Goal: Transaction & Acquisition: Purchase product/service

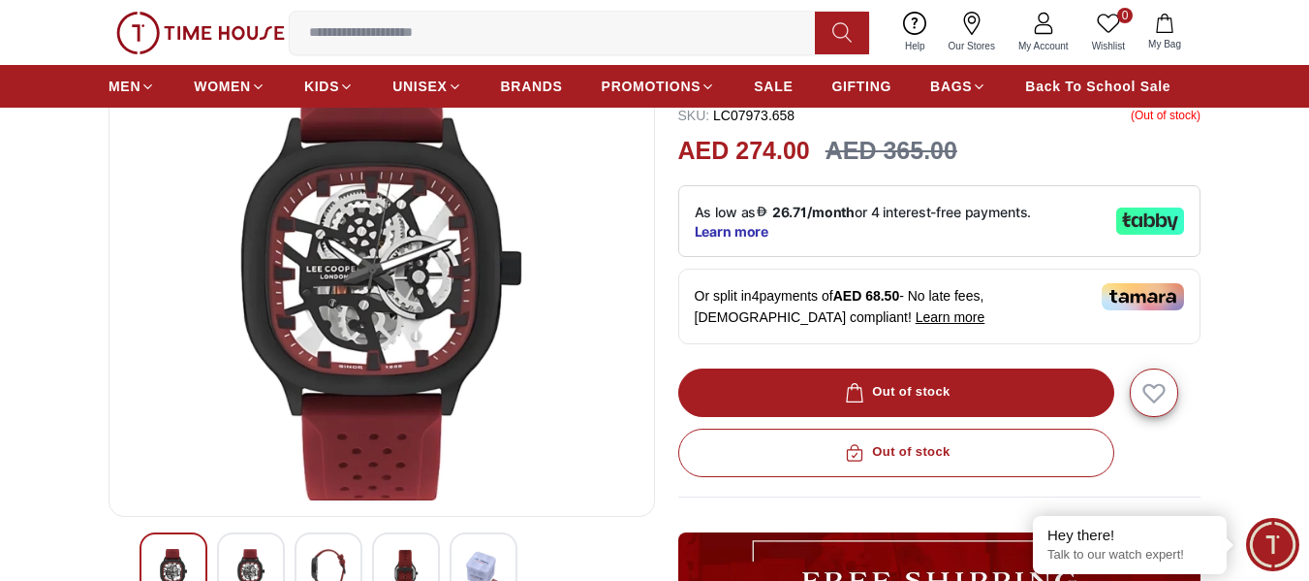
scroll to position [194, 0]
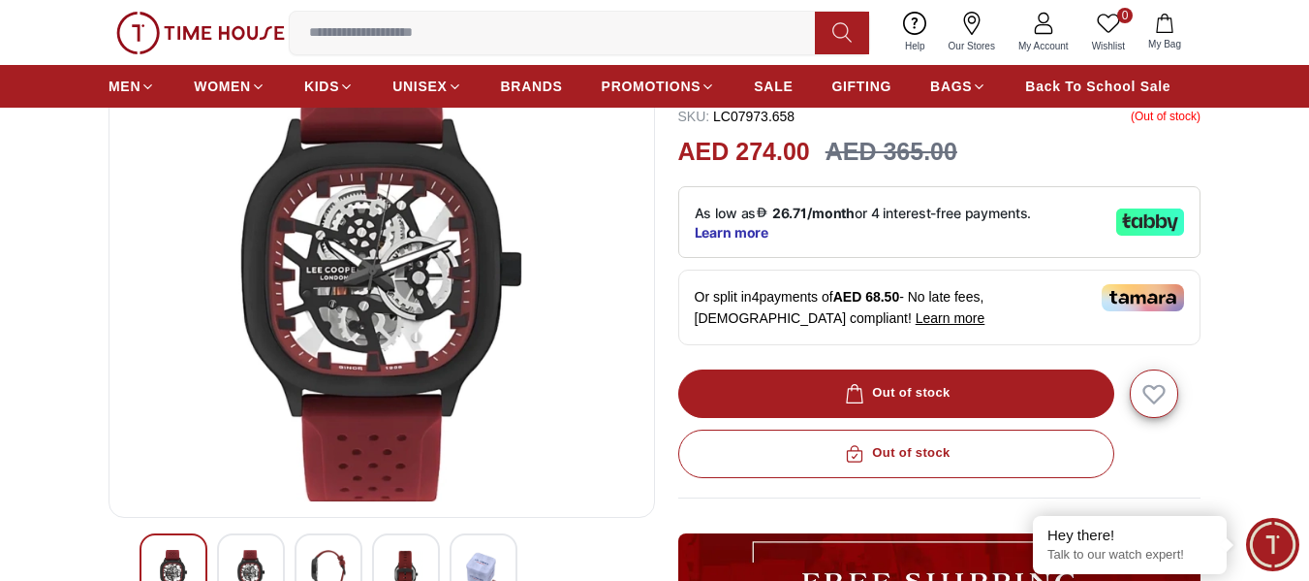
click at [262, 548] on div at bounding box center [251, 567] width 68 height 68
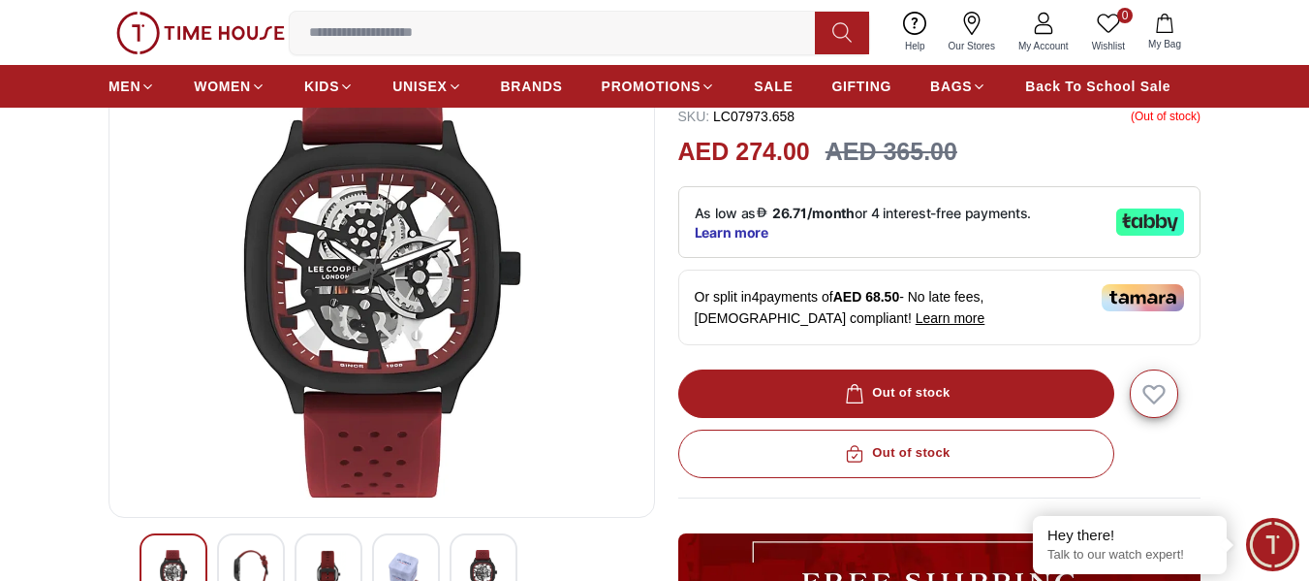
click at [323, 552] on img at bounding box center [328, 572] width 35 height 45
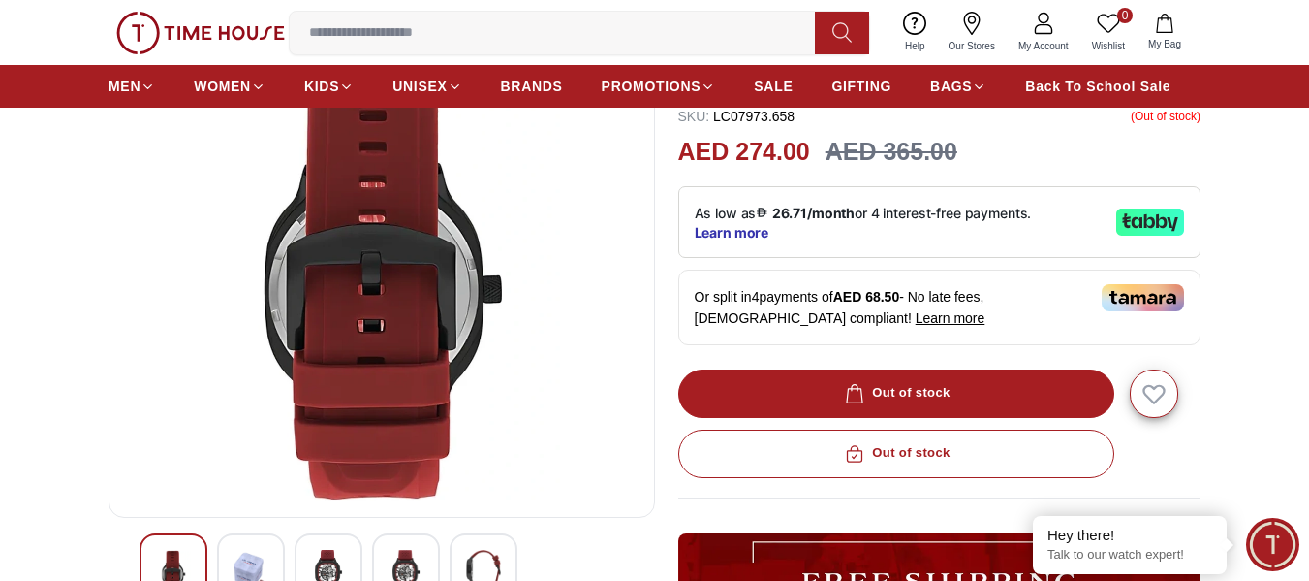
click at [403, 564] on img at bounding box center [406, 572] width 35 height 45
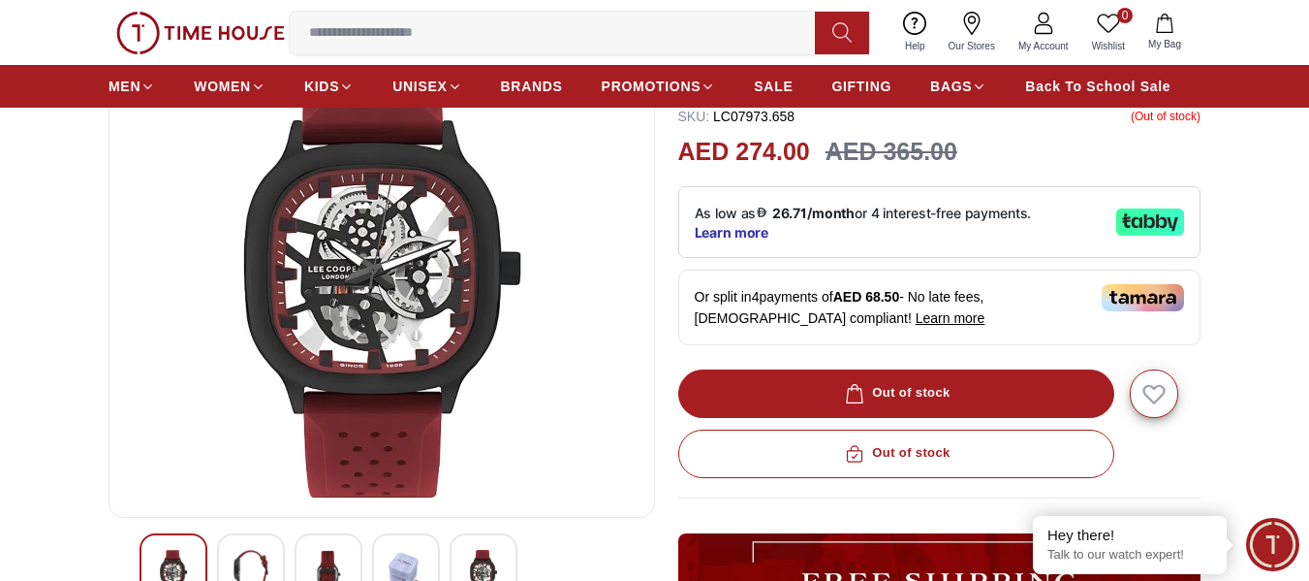
click at [480, 555] on img at bounding box center [483, 572] width 35 height 45
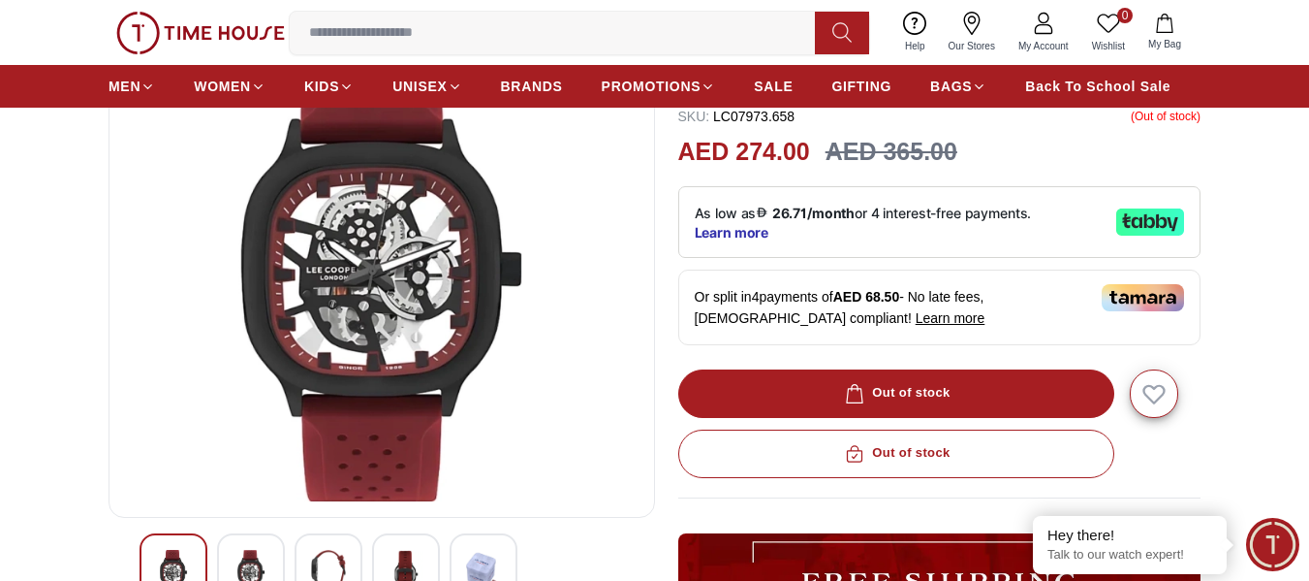
click at [480, 555] on img at bounding box center [483, 572] width 35 height 45
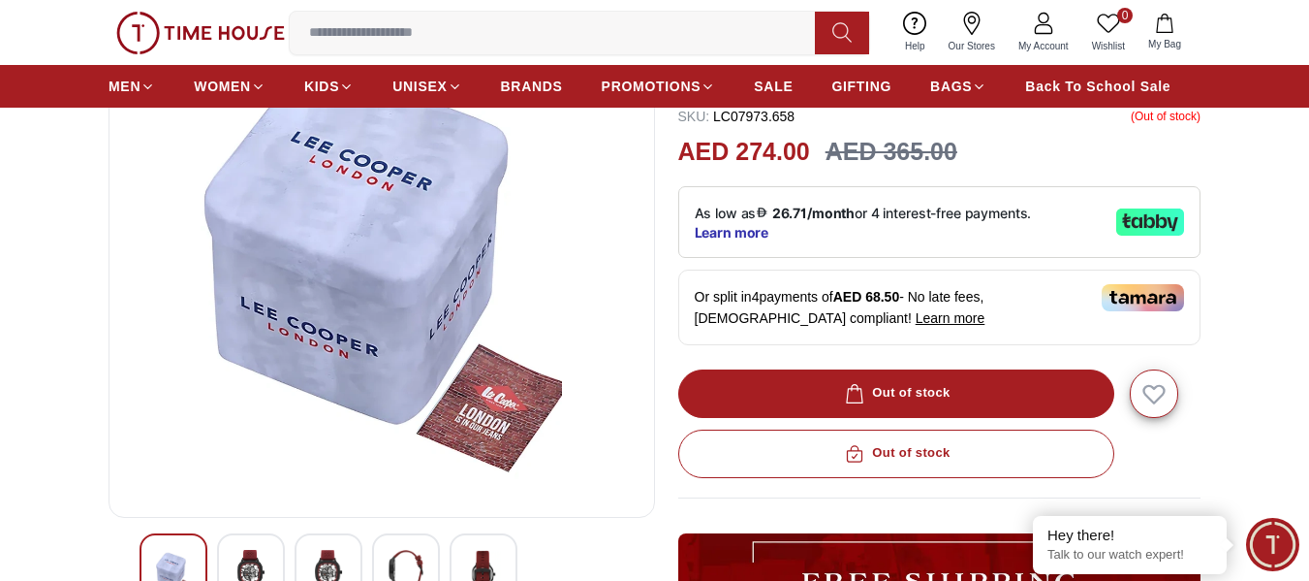
click at [412, 558] on img at bounding box center [406, 572] width 35 height 45
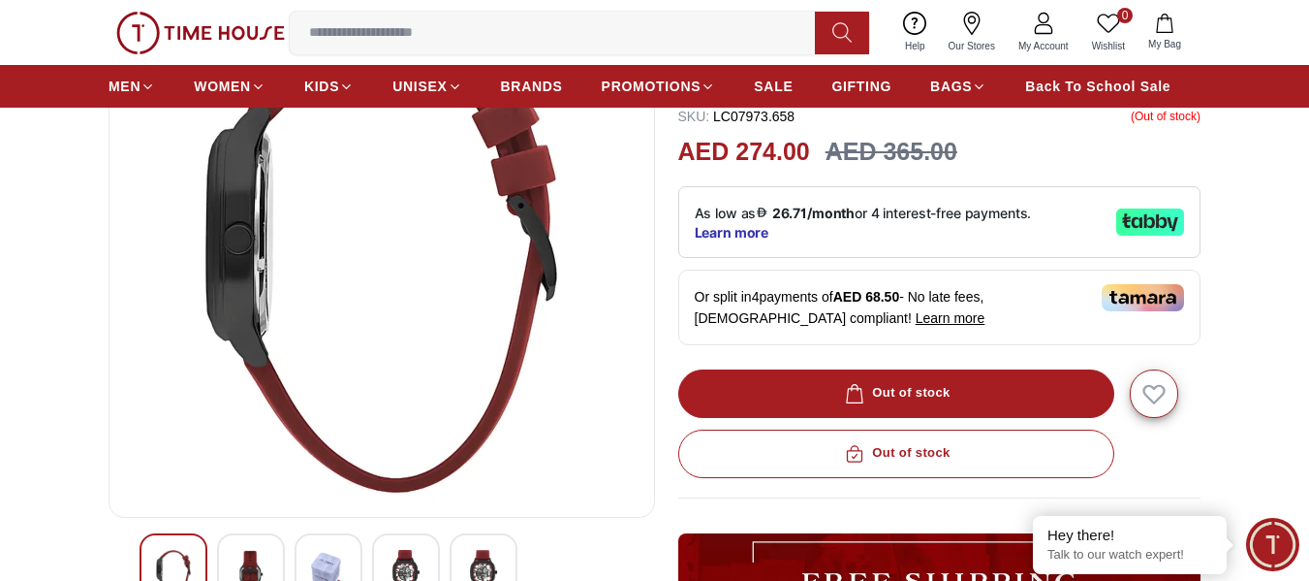
click at [332, 560] on img at bounding box center [328, 572] width 35 height 45
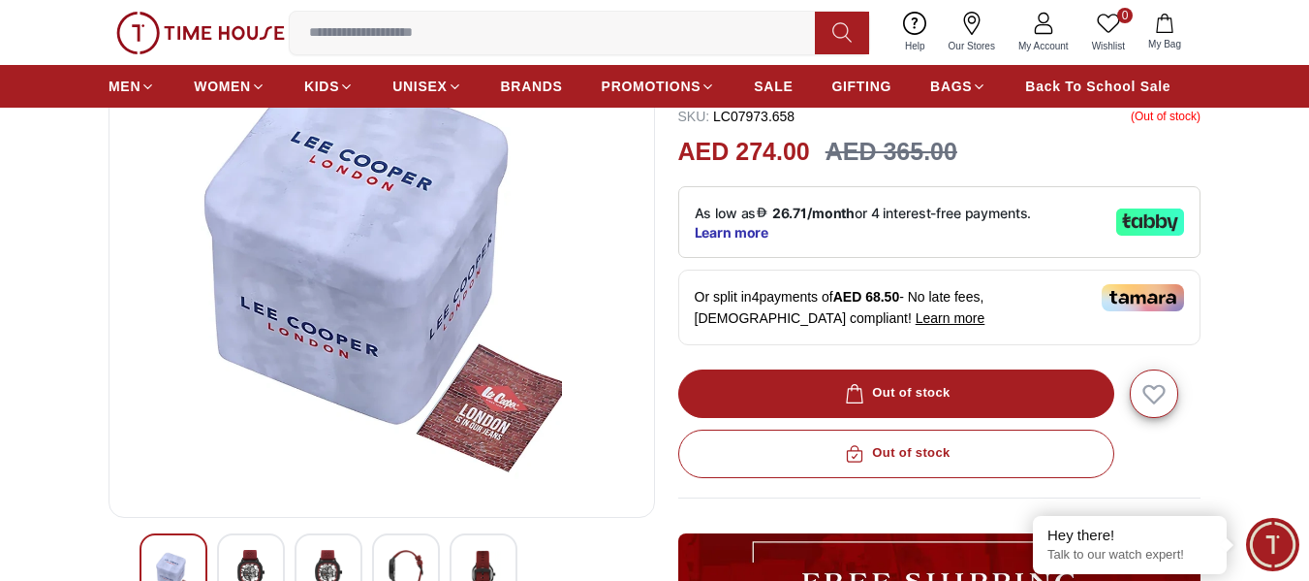
click at [236, 562] on img at bounding box center [251, 572] width 35 height 45
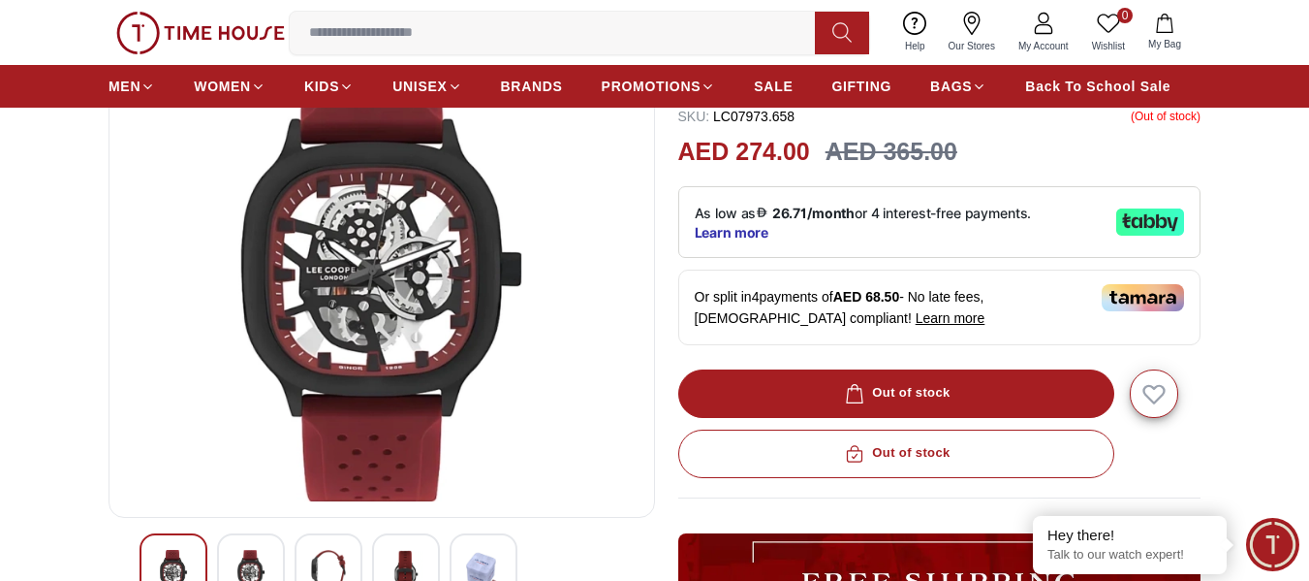
click at [946, 388] on div "Out of stock" at bounding box center [939, 393] width 523 height 48
click at [848, 401] on div "Out of stock" at bounding box center [939, 393] width 523 height 48
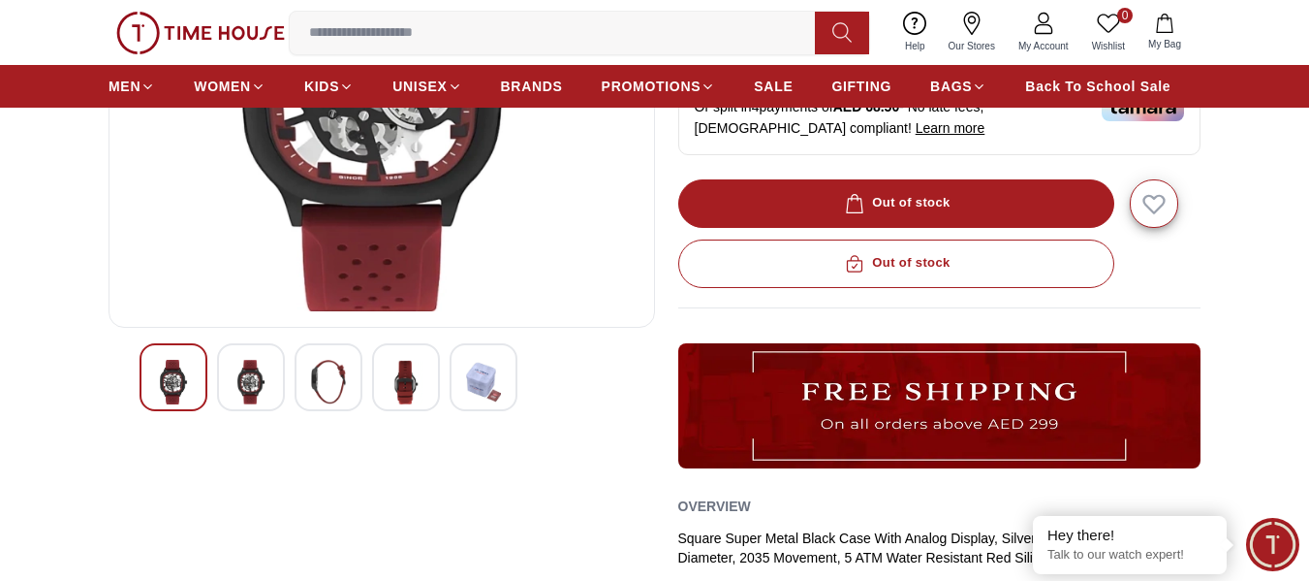
scroll to position [388, 0]
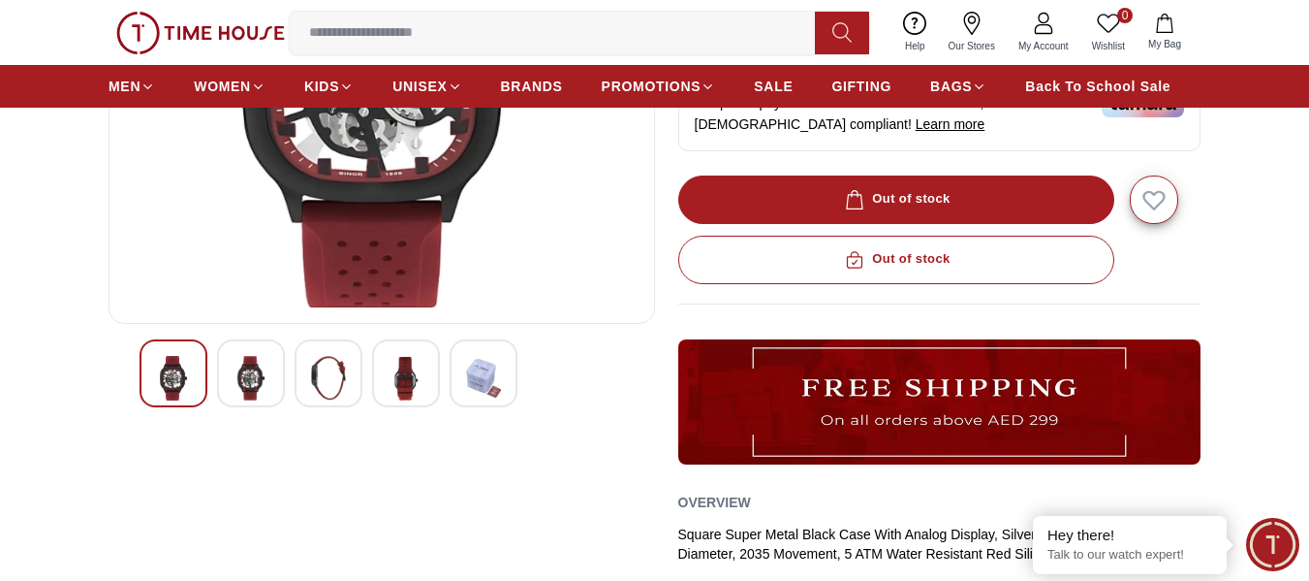
click at [922, 269] on div "Out of stock" at bounding box center [939, 260] width 523 height 48
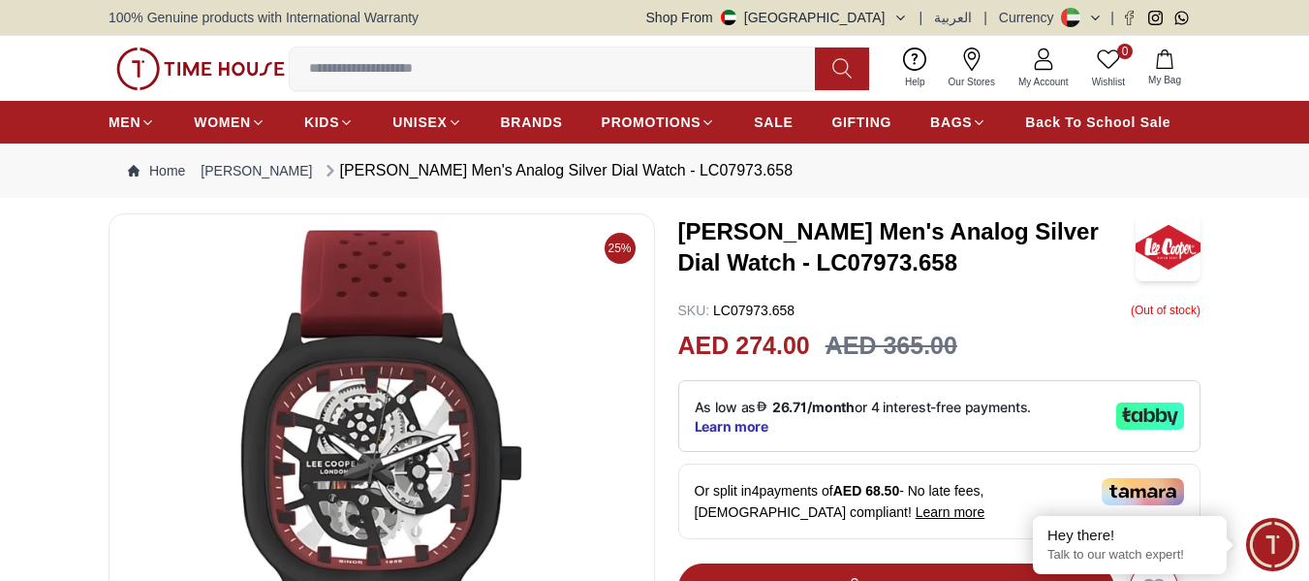
scroll to position [97, 0]
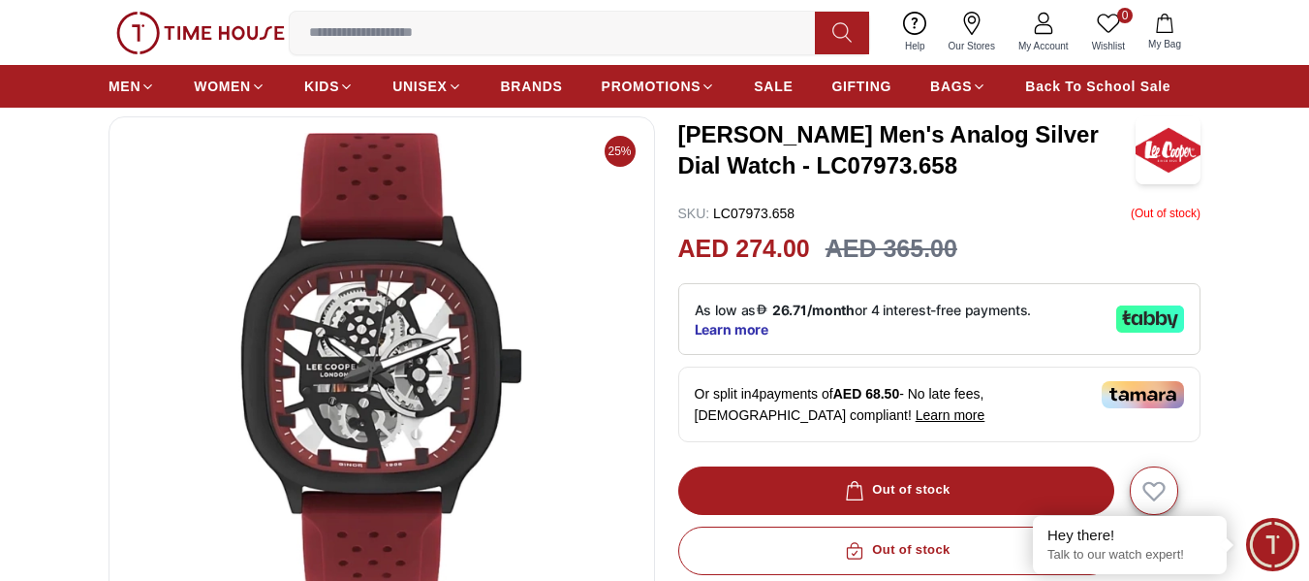
click at [429, 349] on img at bounding box center [382, 365] width 514 height 465
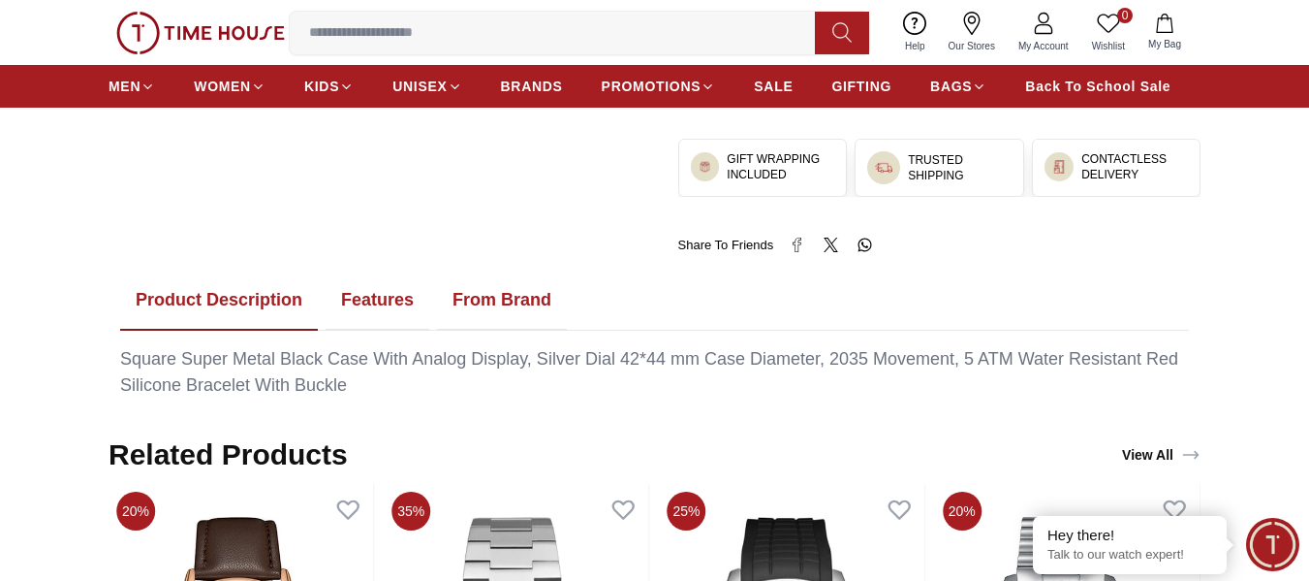
scroll to position [969, 0]
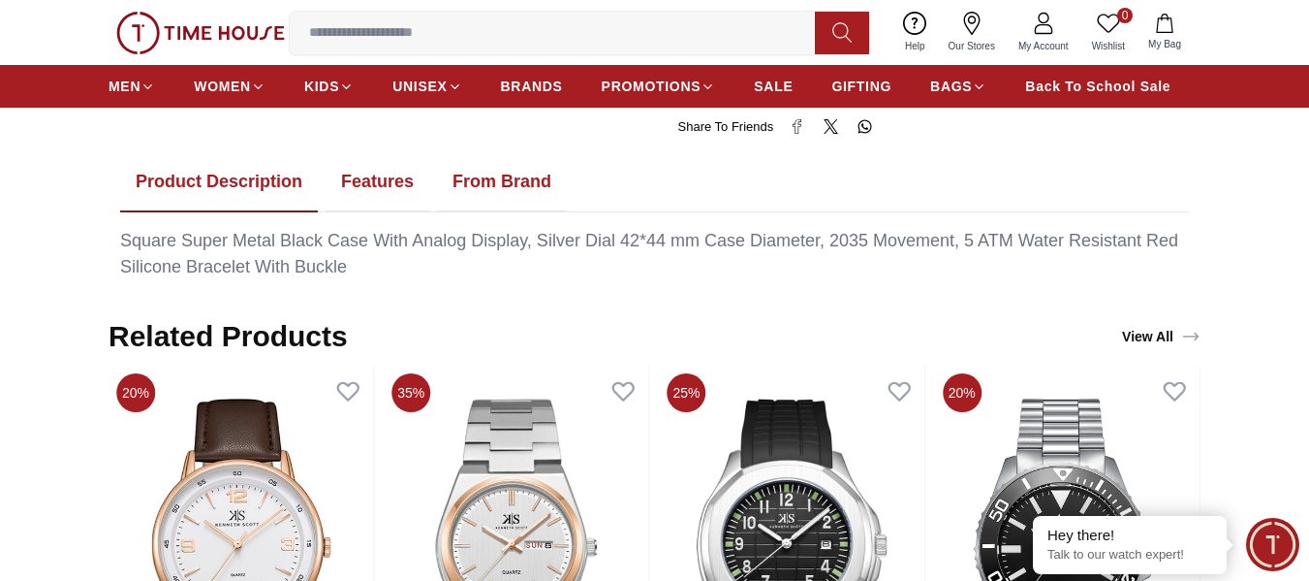
click at [531, 189] on button "From Brand" at bounding box center [502, 182] width 130 height 60
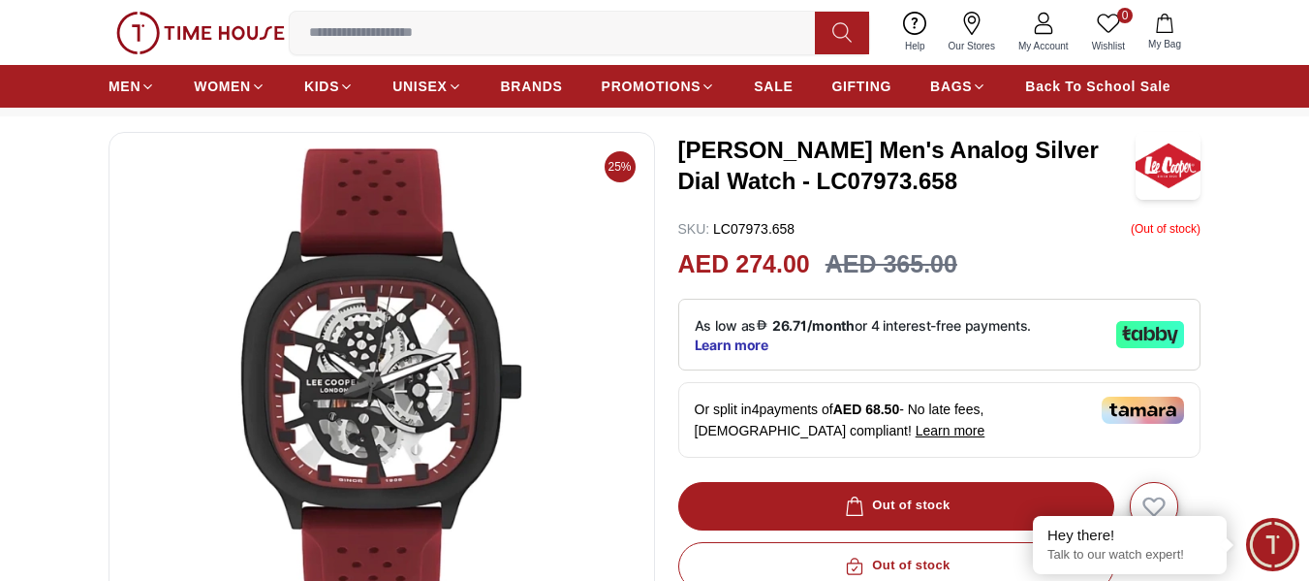
scroll to position [194, 0]
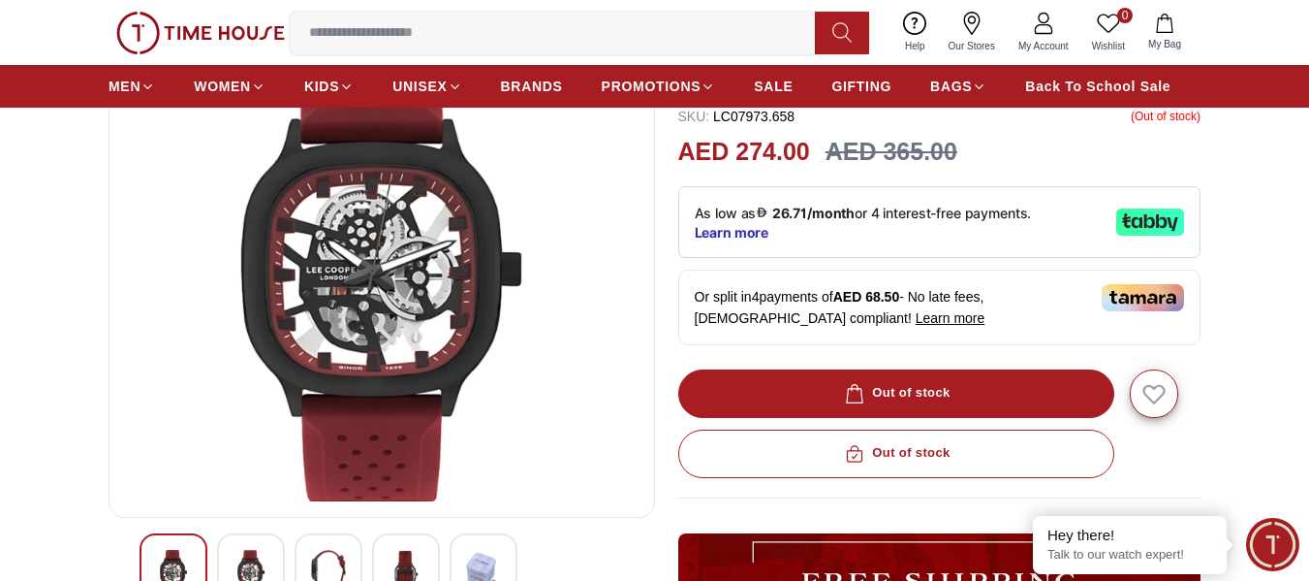
click at [960, 384] on div "Out of stock" at bounding box center [939, 393] width 523 height 48
click at [976, 460] on div "Out of stock" at bounding box center [939, 453] width 523 height 48
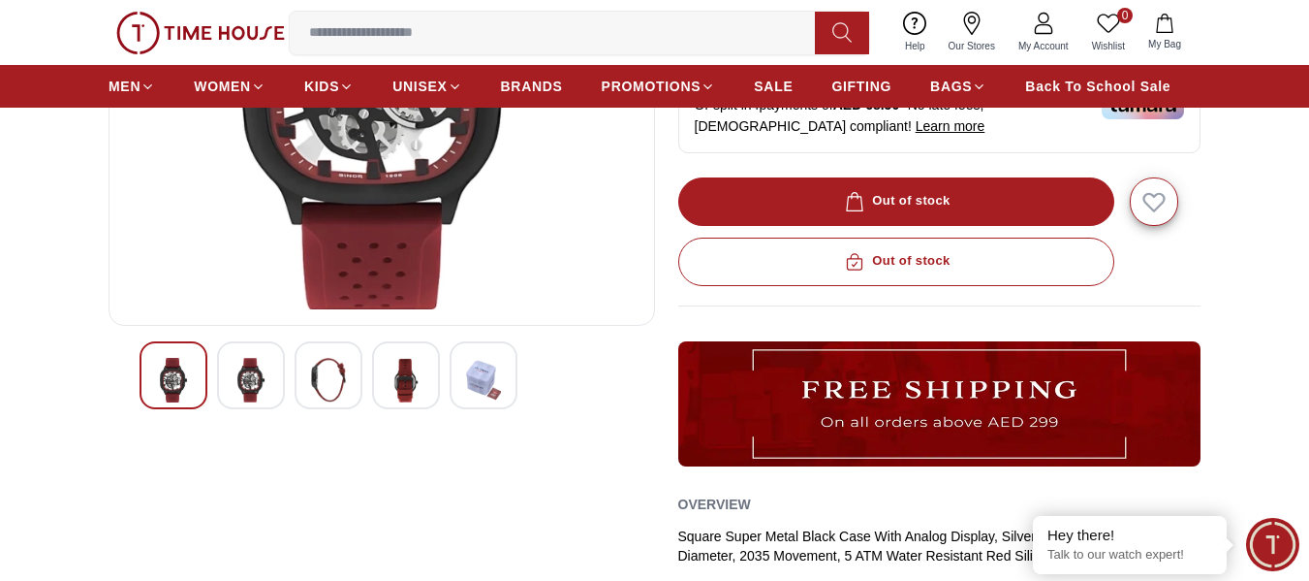
scroll to position [388, 0]
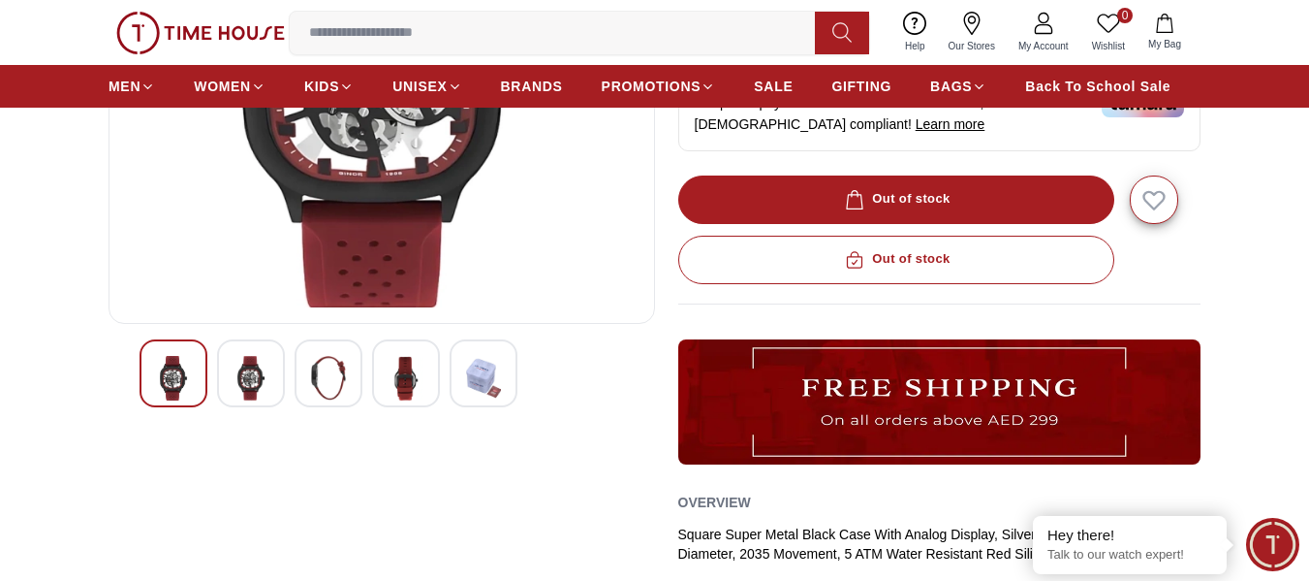
click at [938, 410] on img at bounding box center [939, 401] width 523 height 125
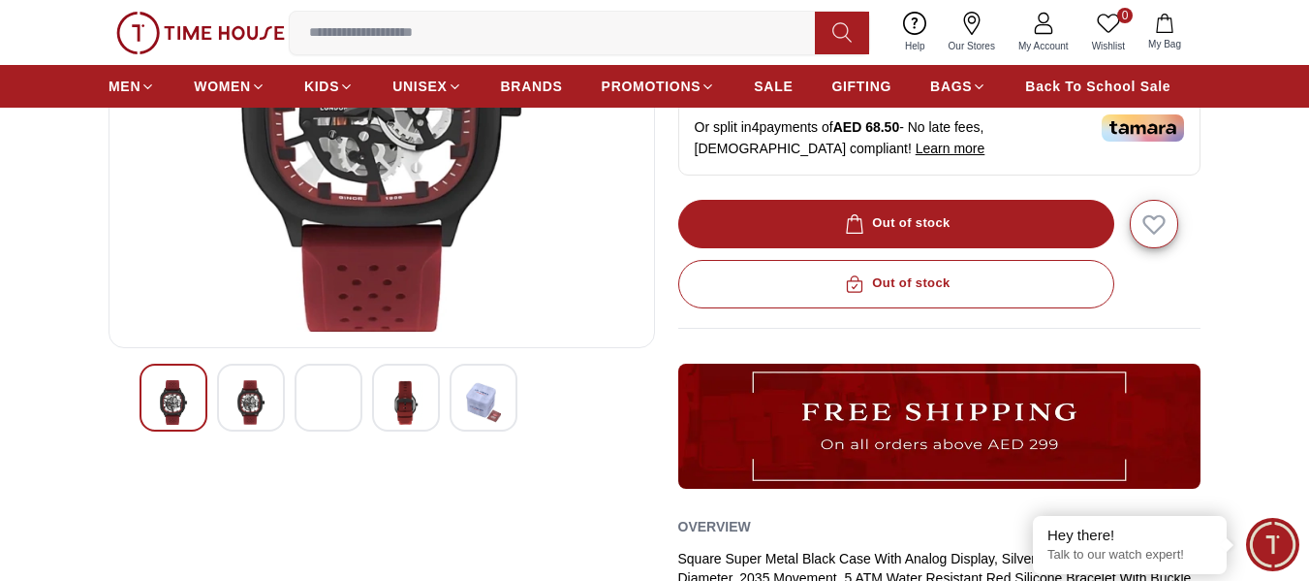
scroll to position [97, 0]
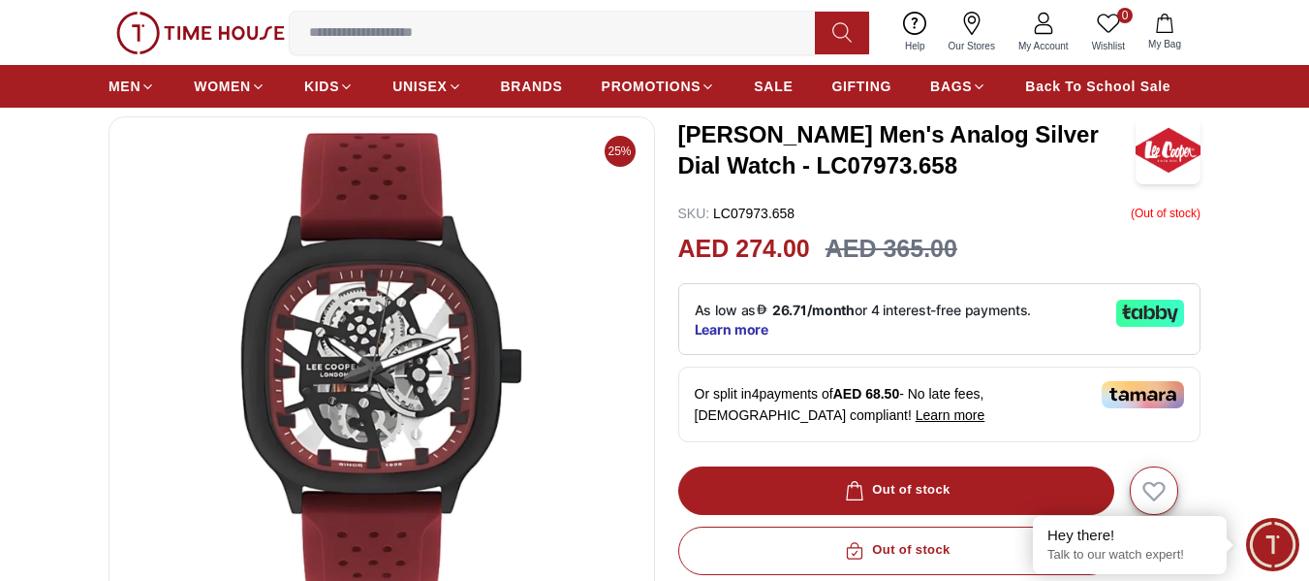
click at [413, 362] on img at bounding box center [382, 365] width 514 height 465
click at [628, 167] on img at bounding box center [382, 365] width 514 height 465
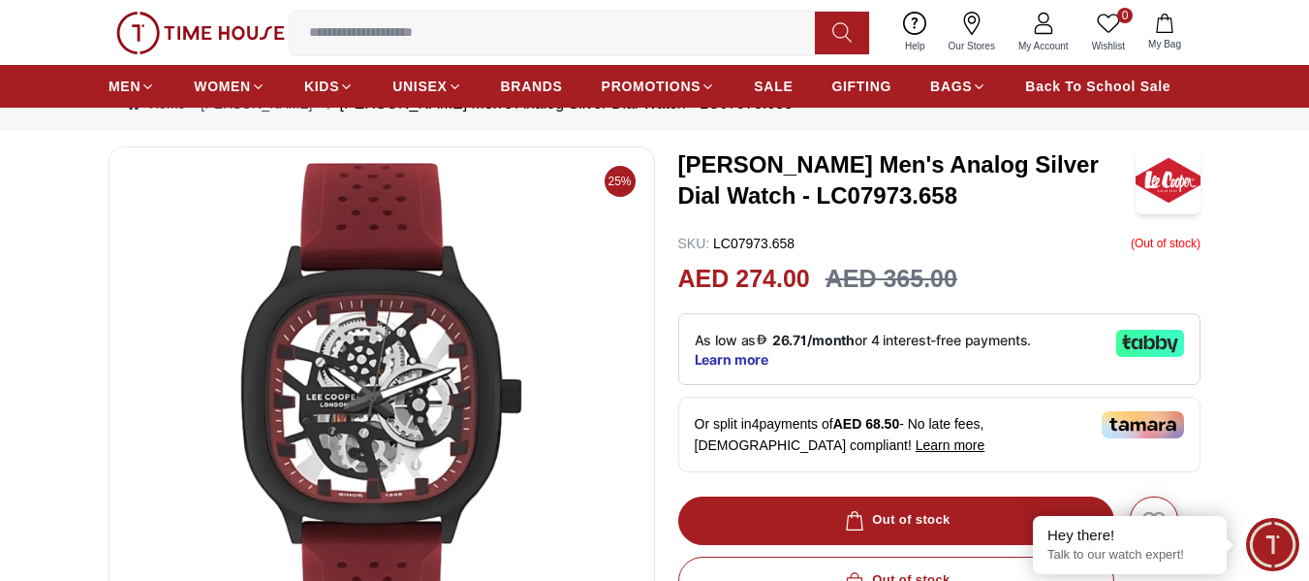
scroll to position [0, 0]
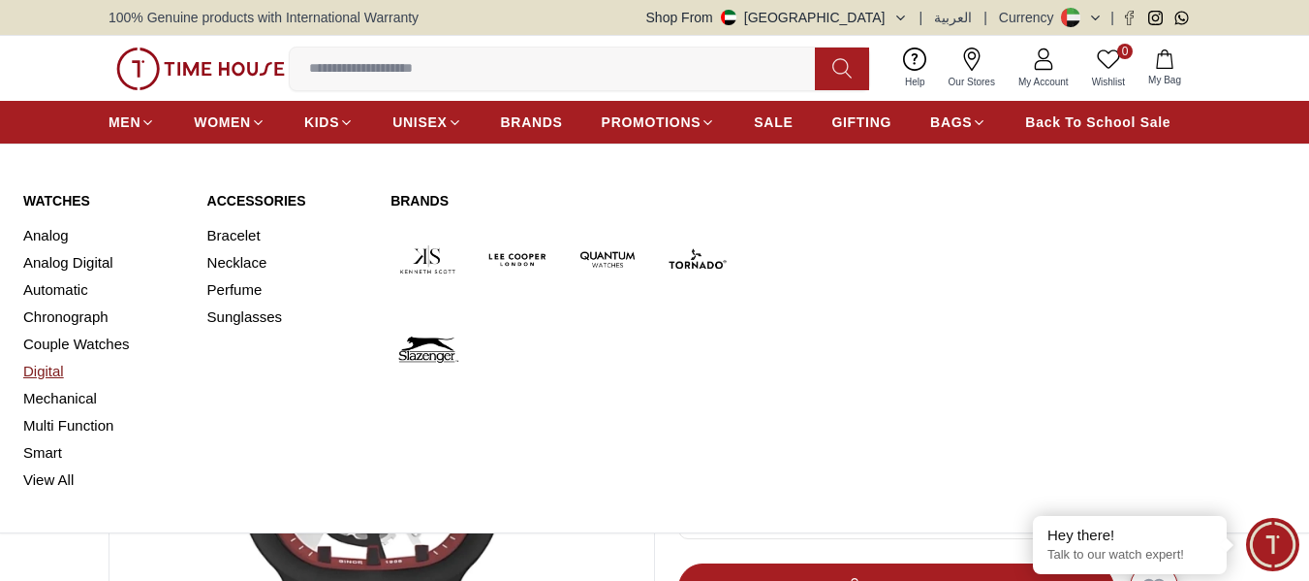
click at [57, 373] on link "Digital" at bounding box center [103, 371] width 161 height 27
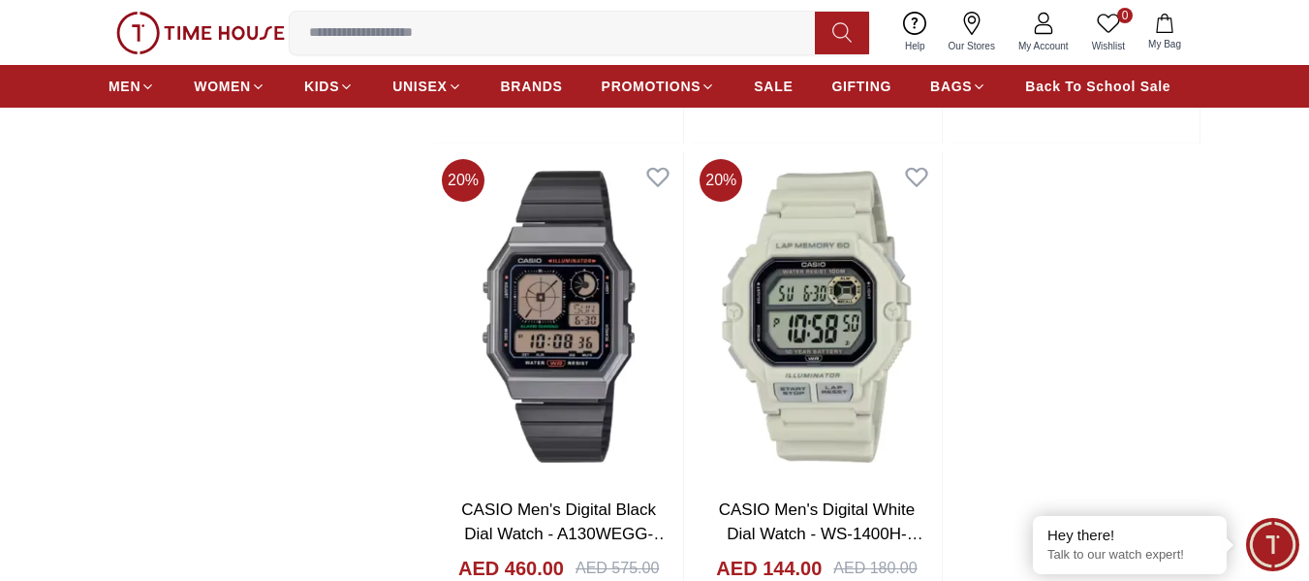
scroll to position [2714, 0]
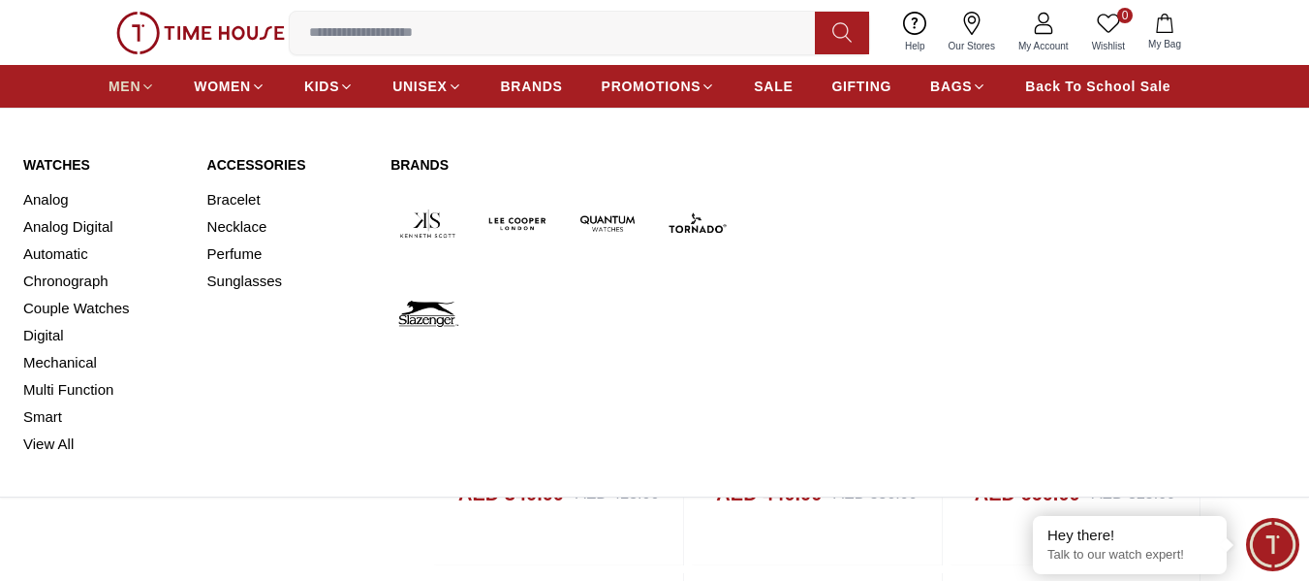
click at [130, 87] on span "MEN" at bounding box center [125, 86] width 32 height 19
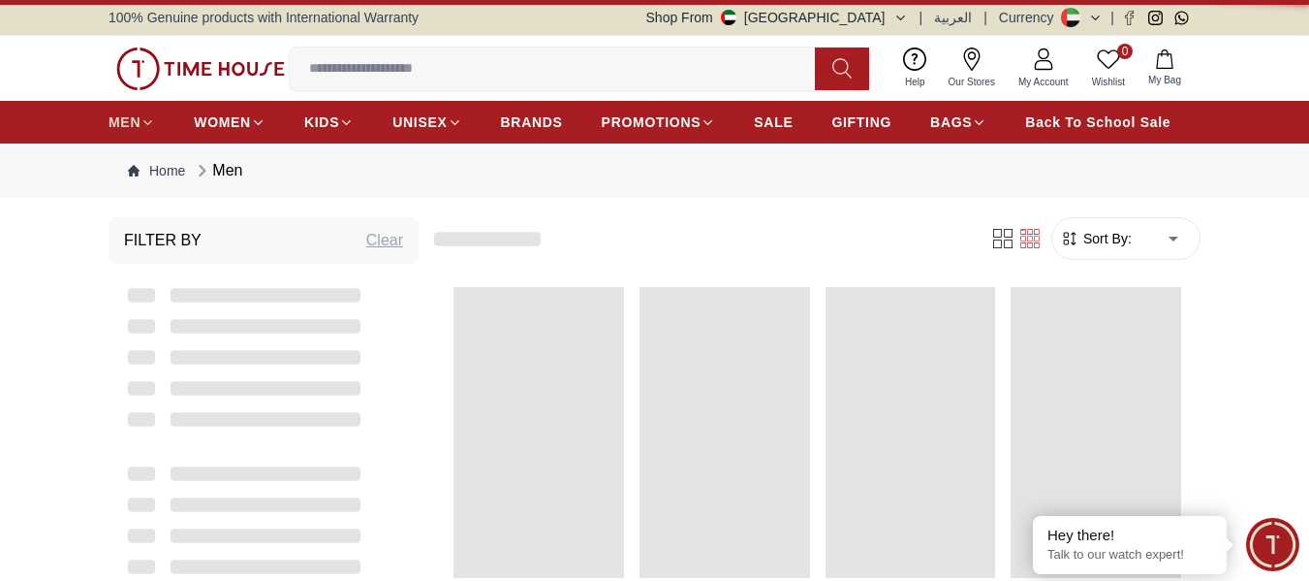
click at [130, 87] on img at bounding box center [200, 68] width 169 height 43
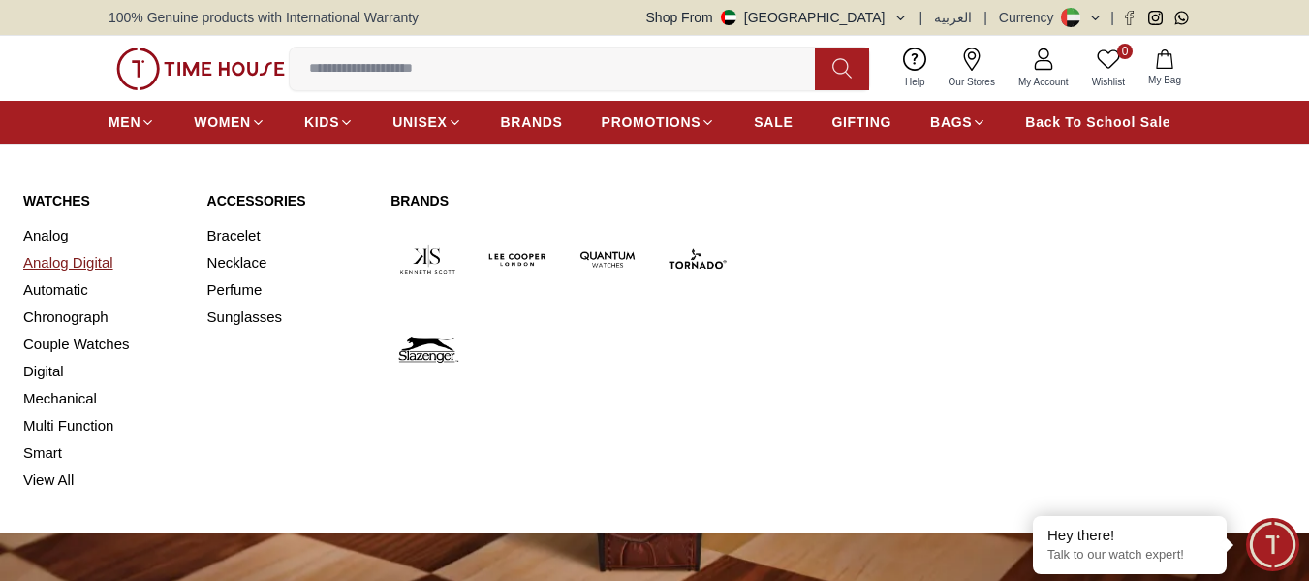
click at [81, 259] on link "Analog Digital" at bounding box center [103, 262] width 161 height 27
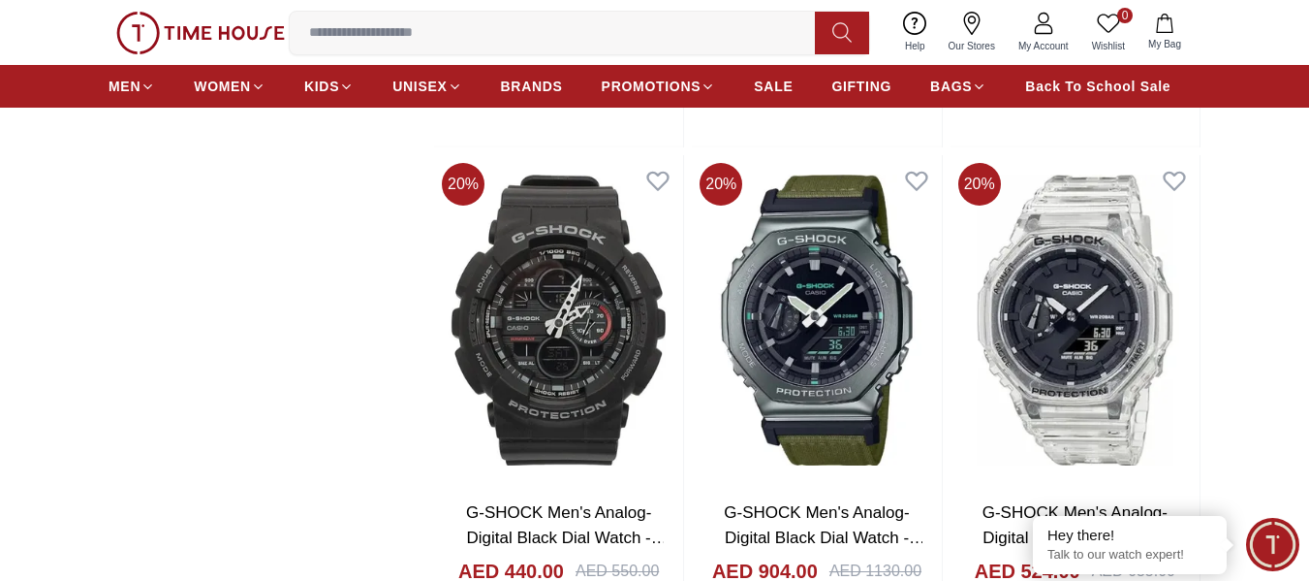
scroll to position [2617, 0]
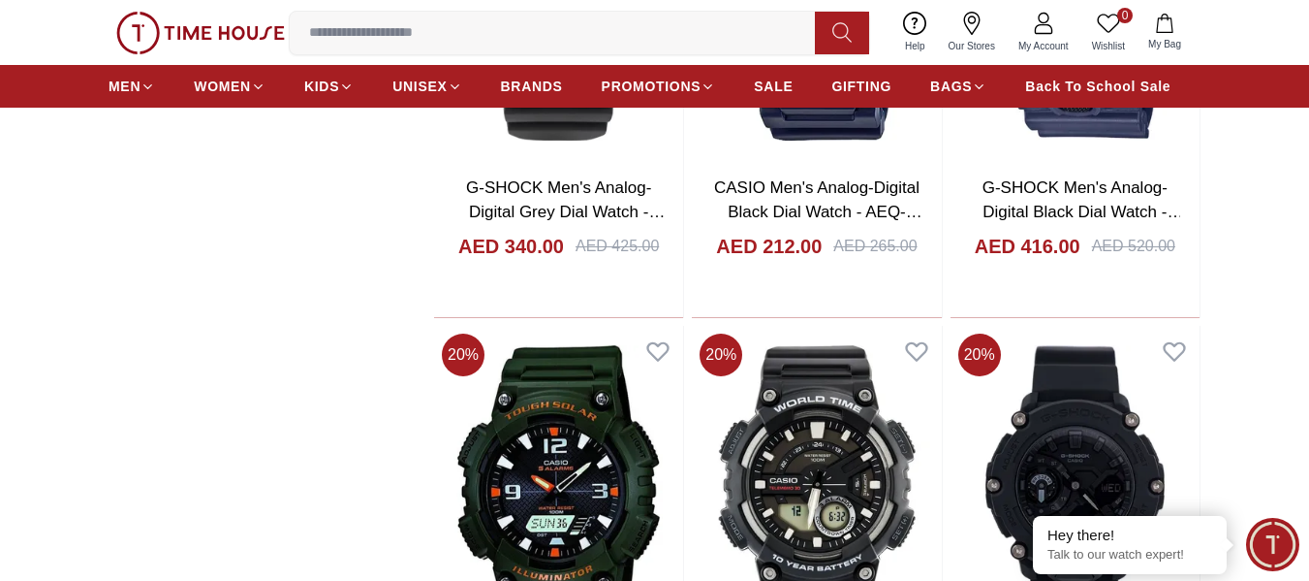
scroll to position [3974, 0]
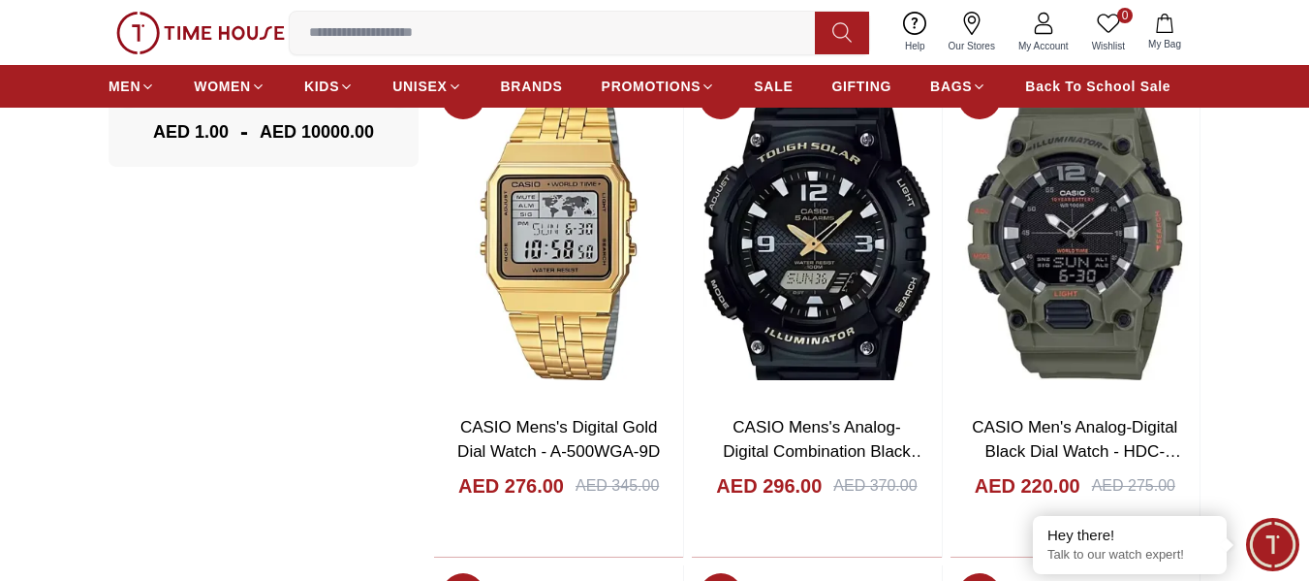
scroll to position [872, 0]
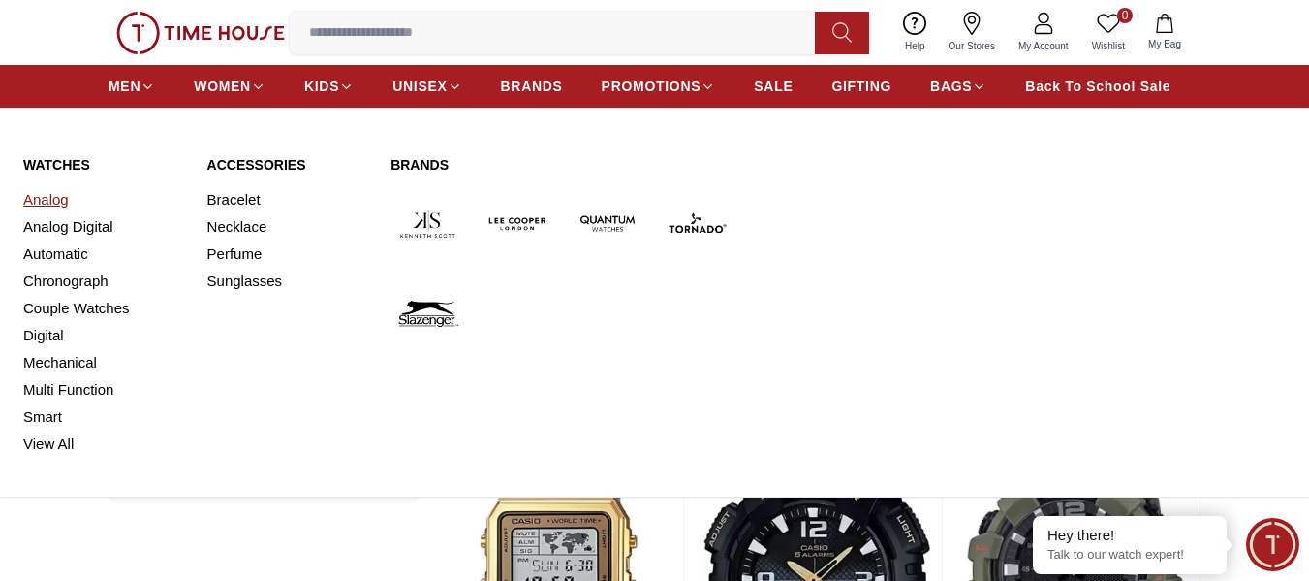
click at [67, 204] on link "Analog" at bounding box center [103, 199] width 161 height 27
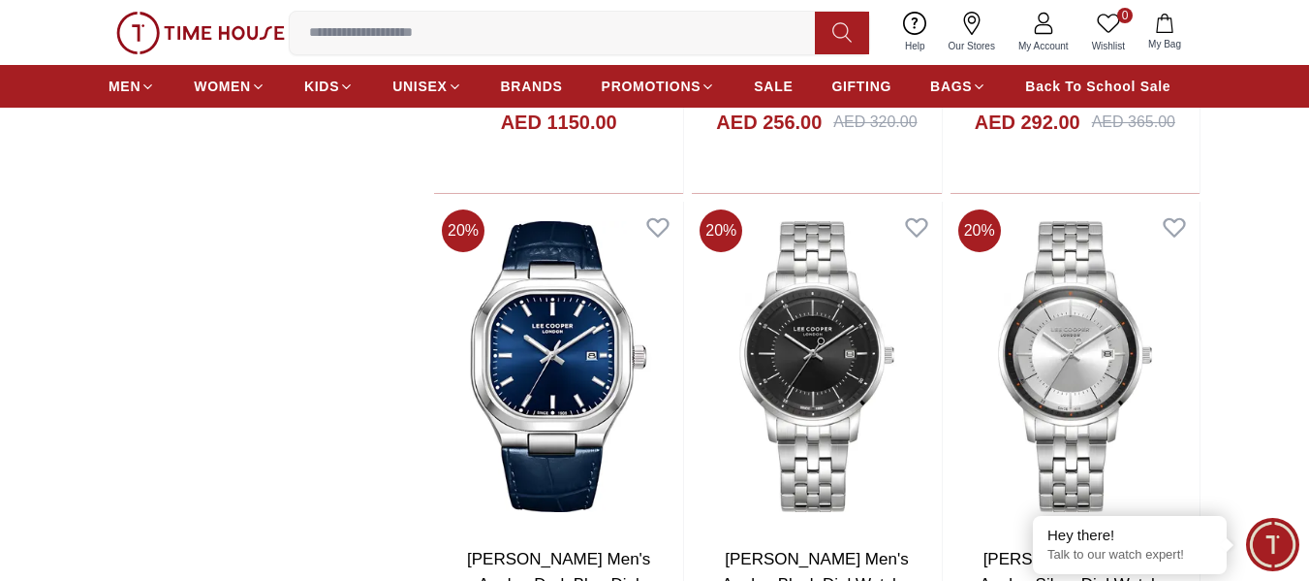
scroll to position [2714, 0]
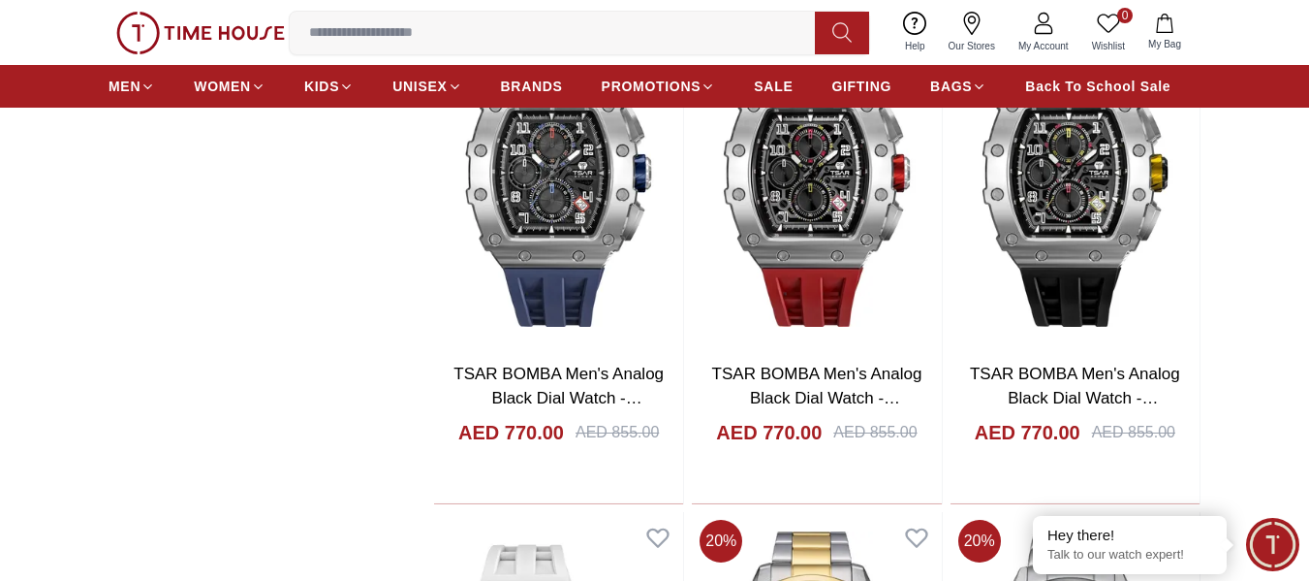
scroll to position [3679, 0]
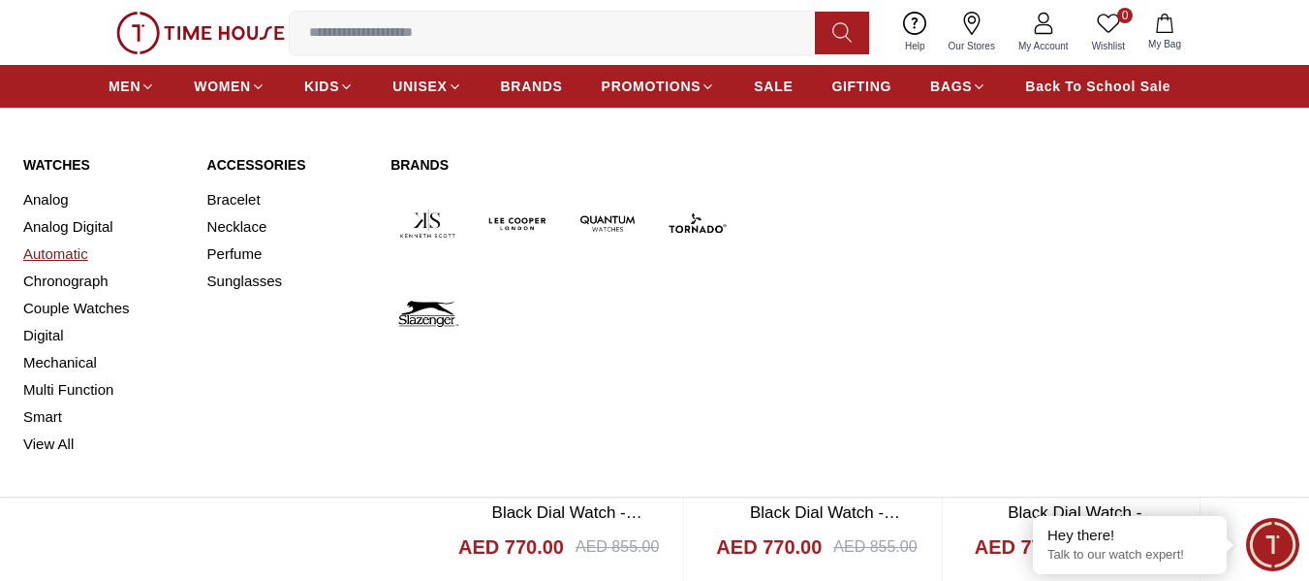
click at [77, 244] on link "Automatic" at bounding box center [103, 253] width 161 height 27
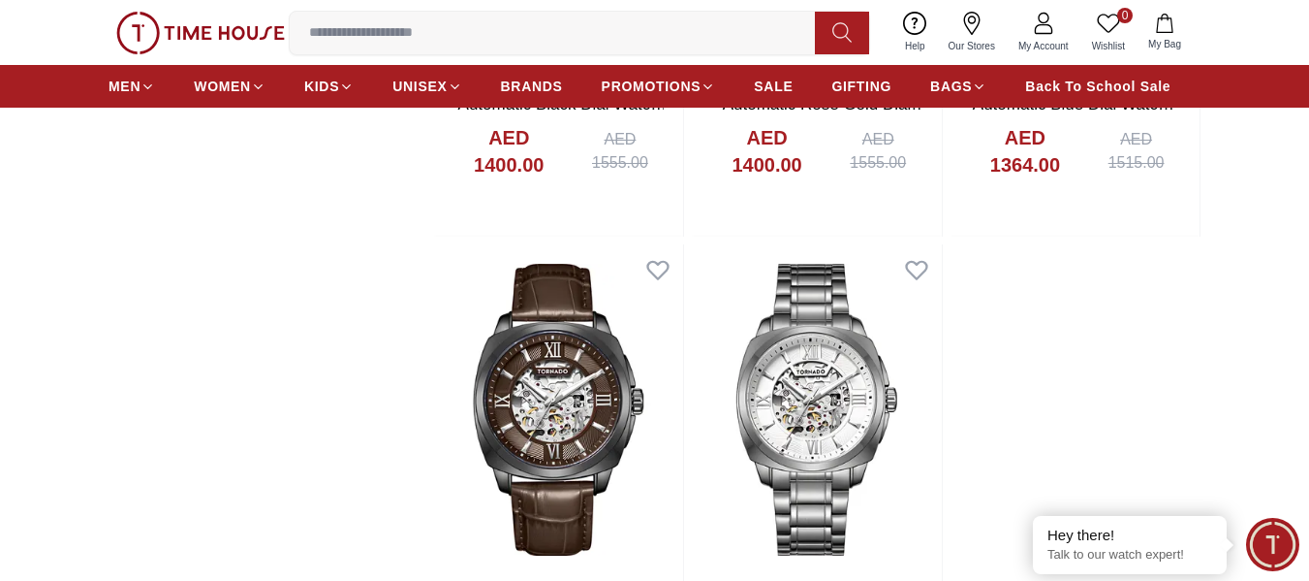
scroll to position [3199, 0]
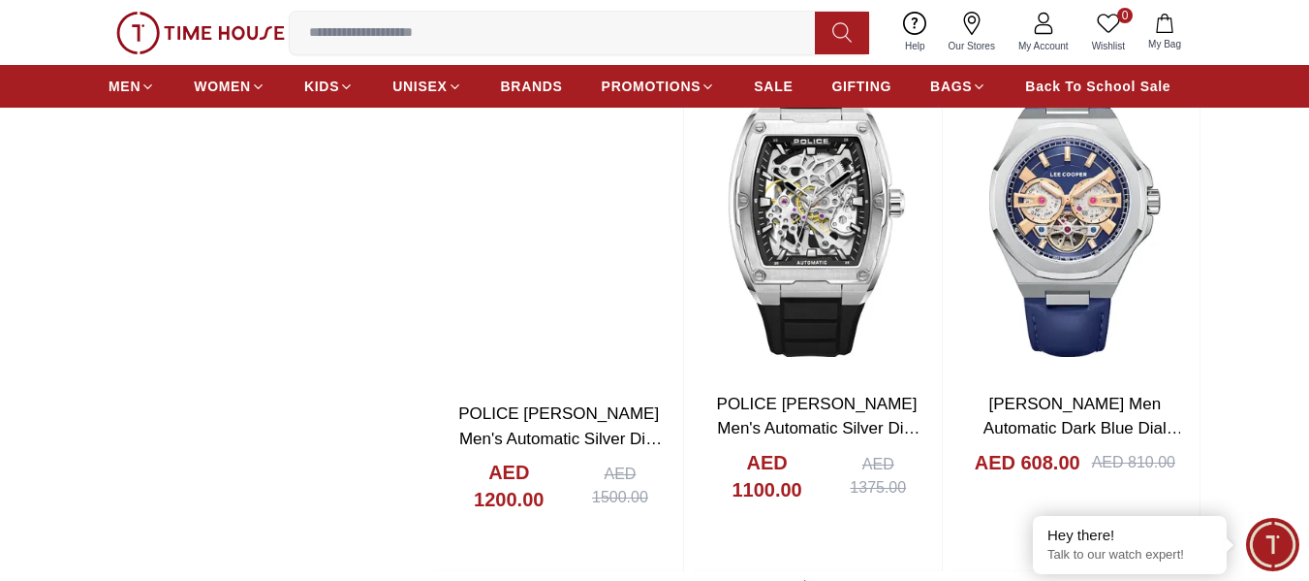
scroll to position [9983, 0]
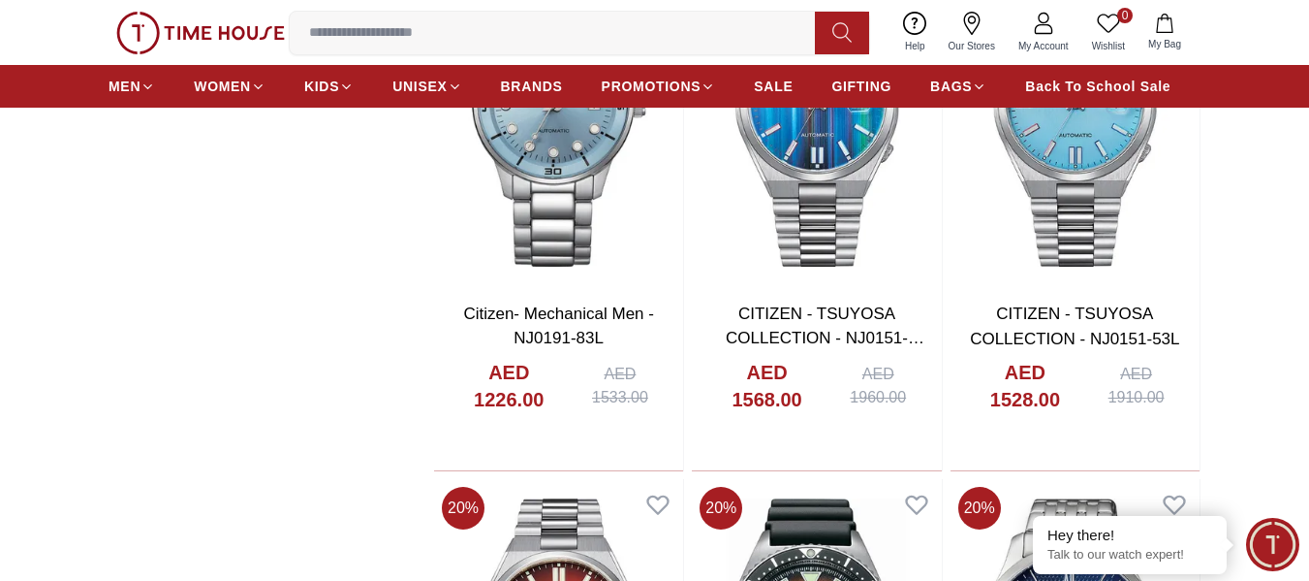
scroll to position [5719, 0]
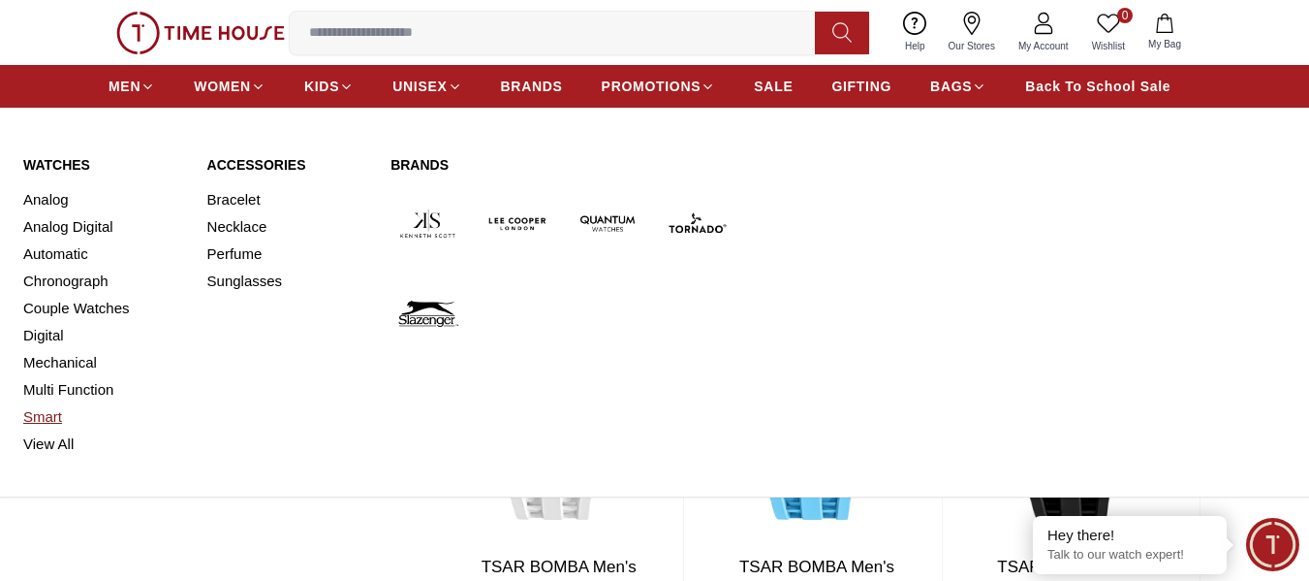
click at [64, 410] on link "Smart" at bounding box center [103, 416] width 161 height 27
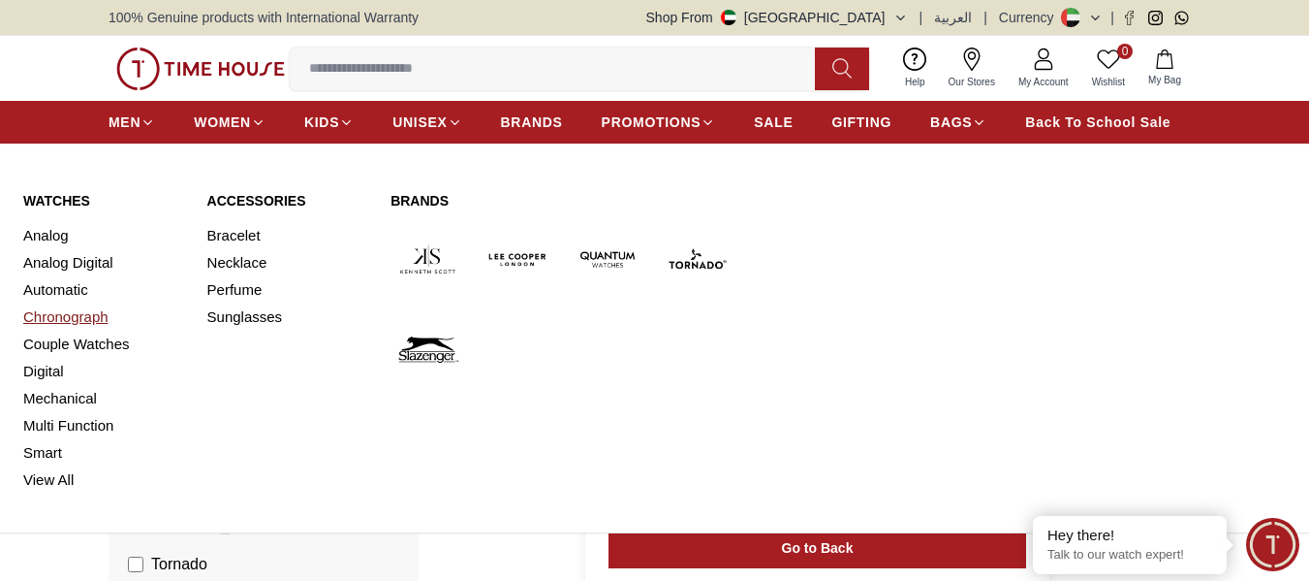
click at [79, 317] on link "Chronograph" at bounding box center [103, 316] width 161 height 27
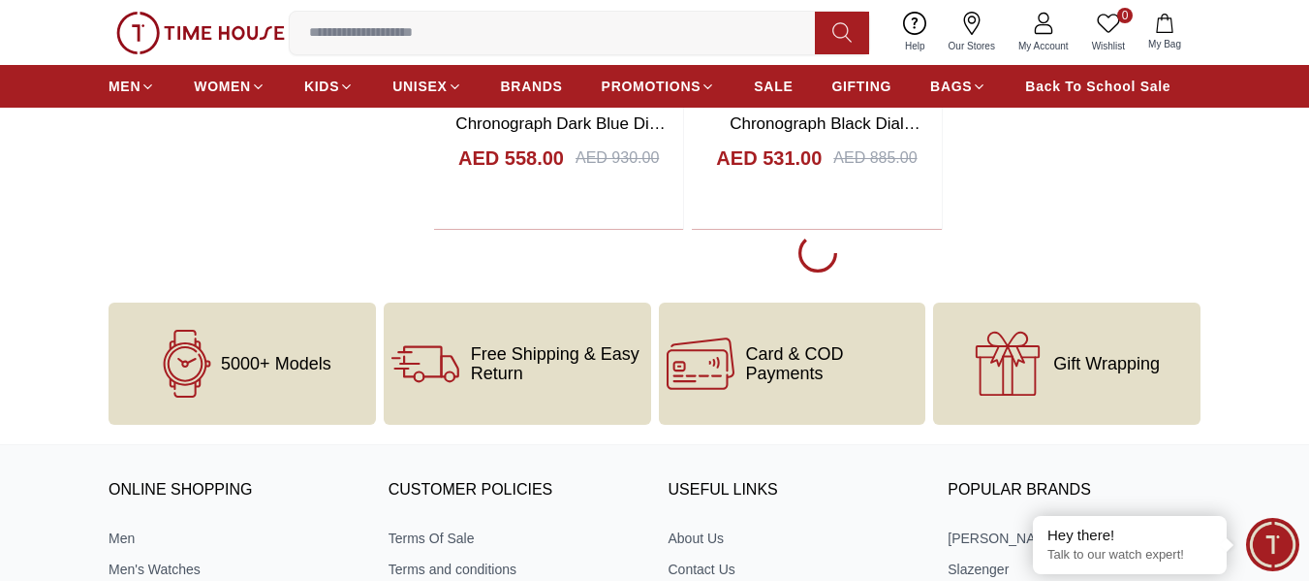
scroll to position [3586, 0]
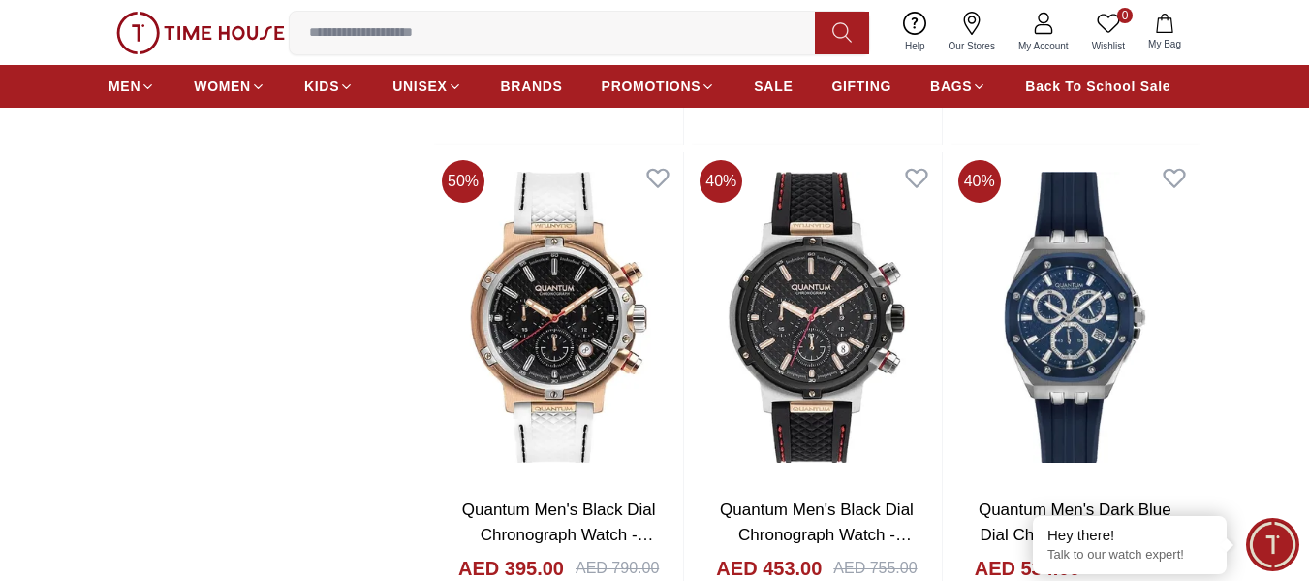
scroll to position [9111, 0]
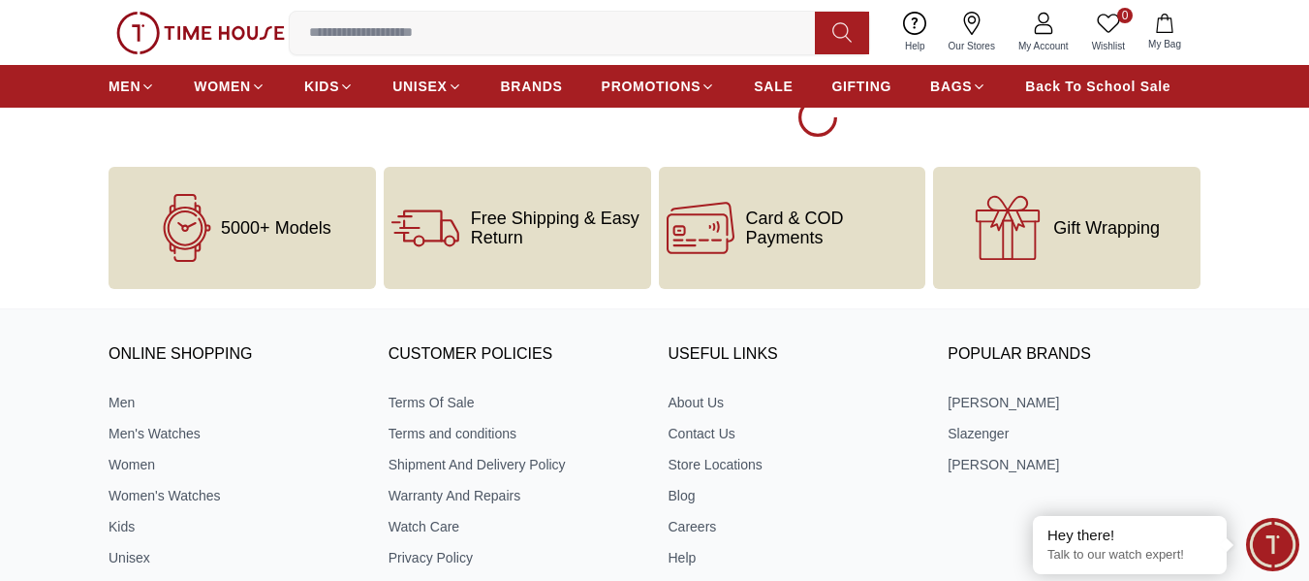
scroll to position [10080, 0]
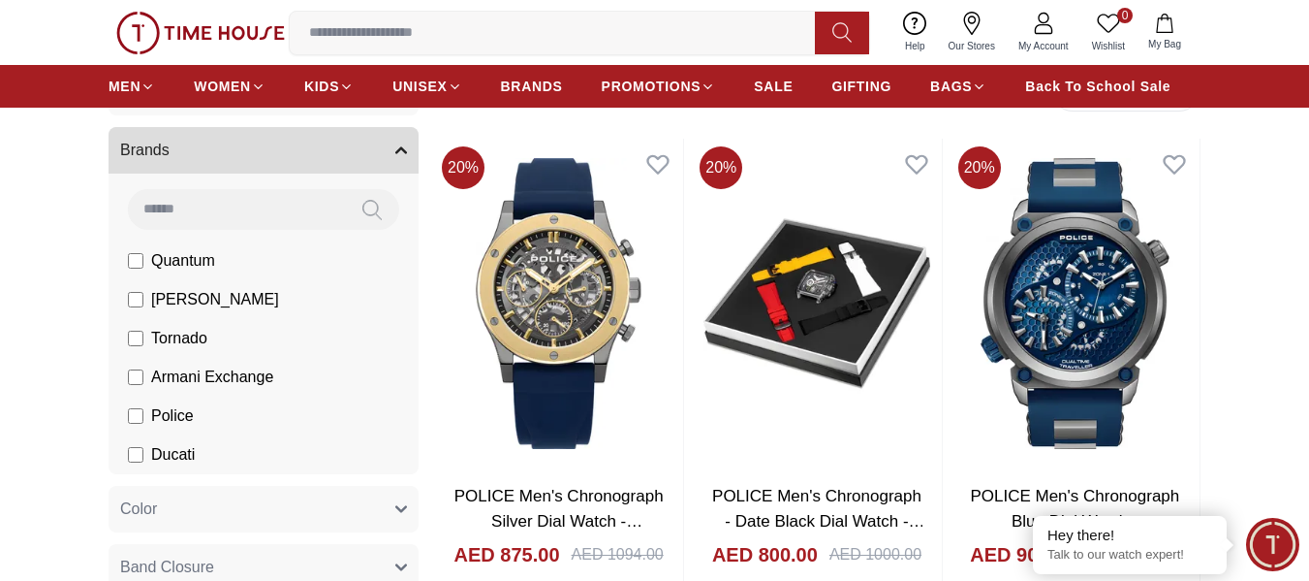
scroll to position [194, 0]
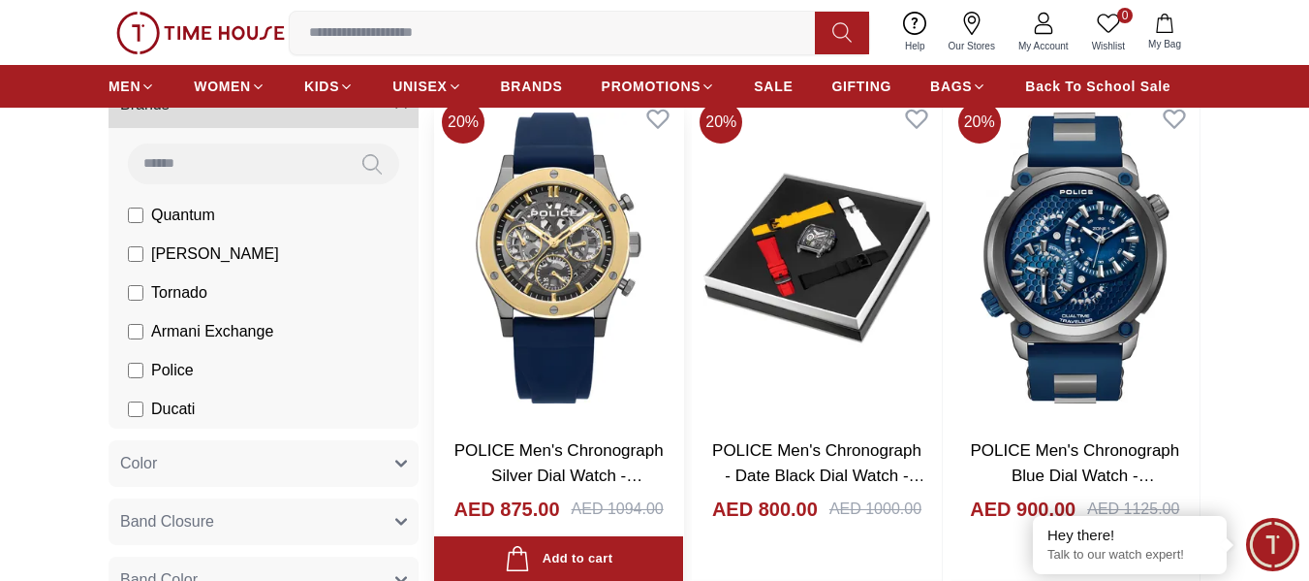
click at [533, 275] on img at bounding box center [558, 258] width 249 height 330
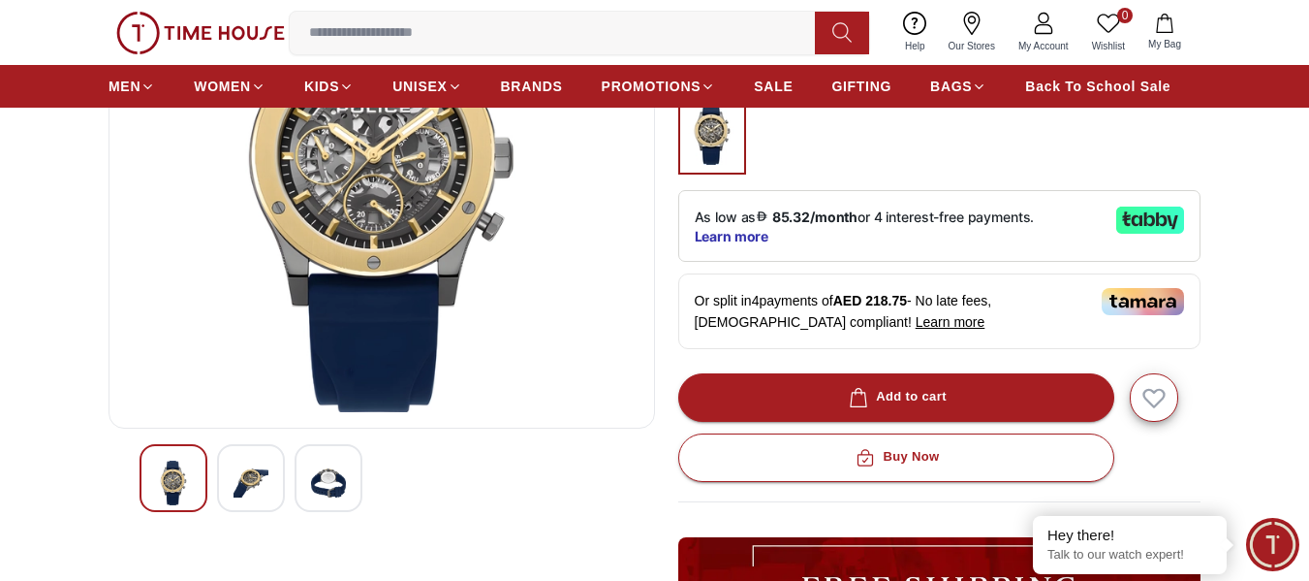
scroll to position [291, 0]
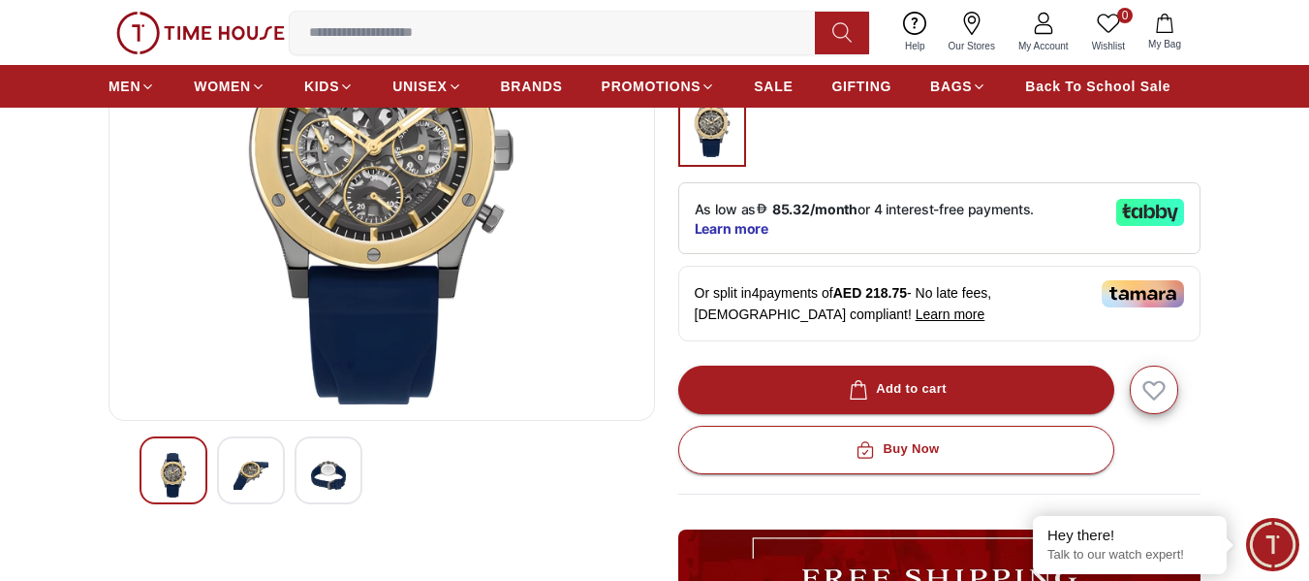
click at [228, 482] on div at bounding box center [251, 470] width 68 height 68
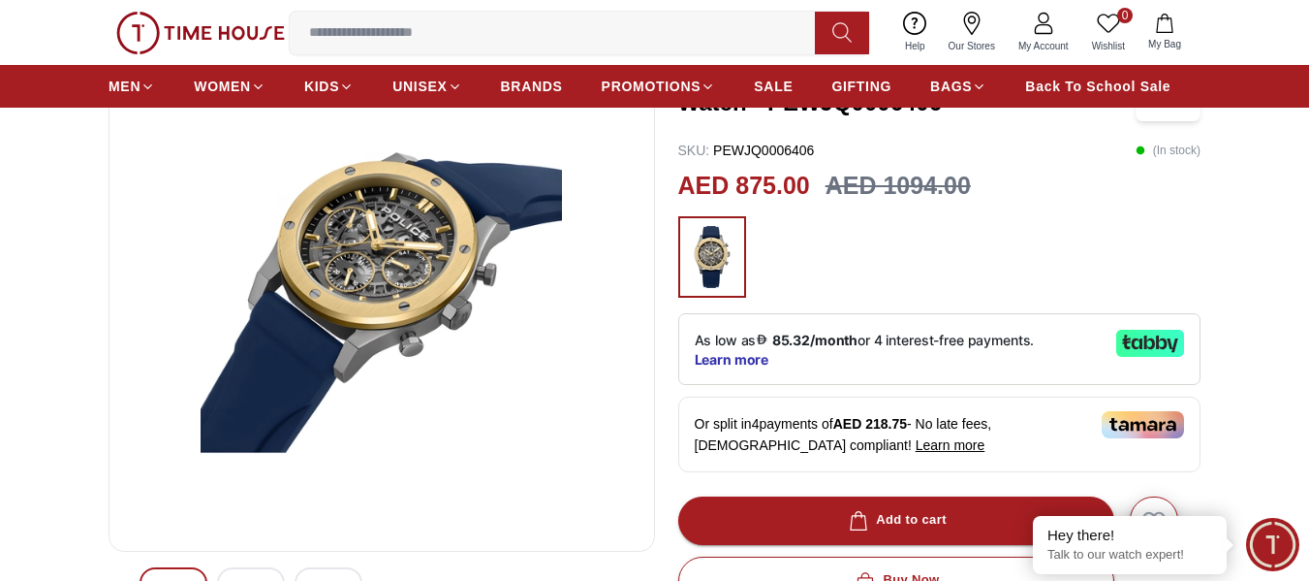
scroll to position [194, 0]
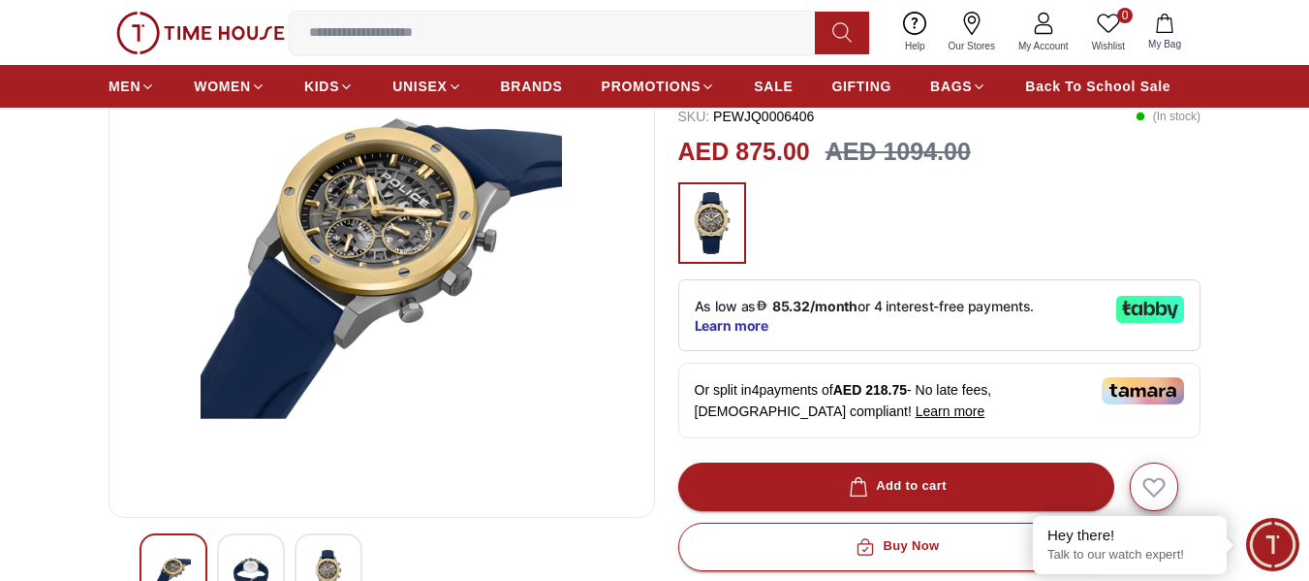
click at [256, 571] on img at bounding box center [251, 572] width 35 height 45
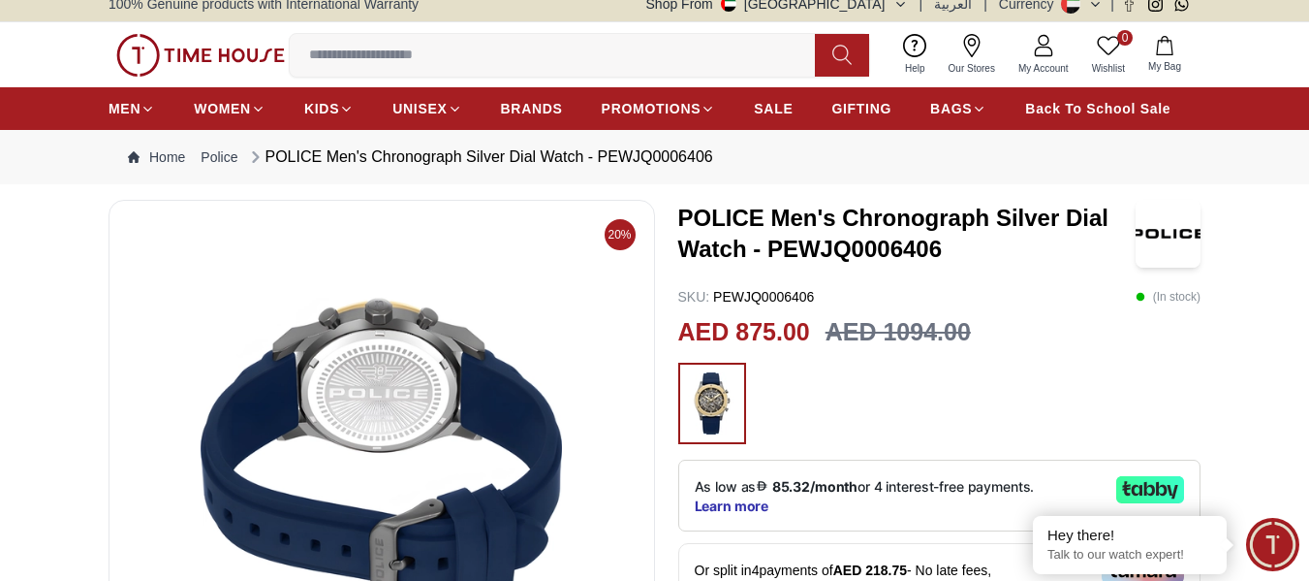
scroll to position [0, 0]
